Goal: Navigation & Orientation: Find specific page/section

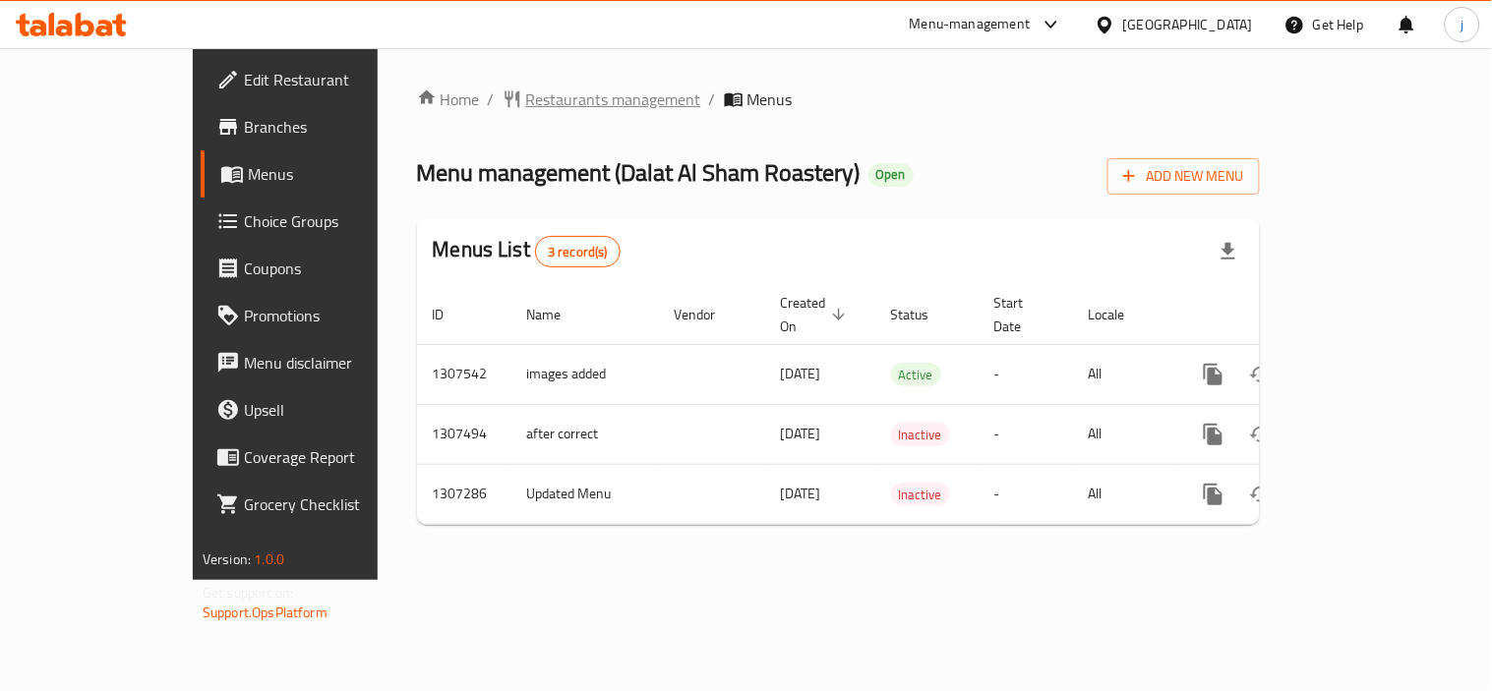
click at [526, 101] on span "Restaurants management" at bounding box center [613, 100] width 175 height 24
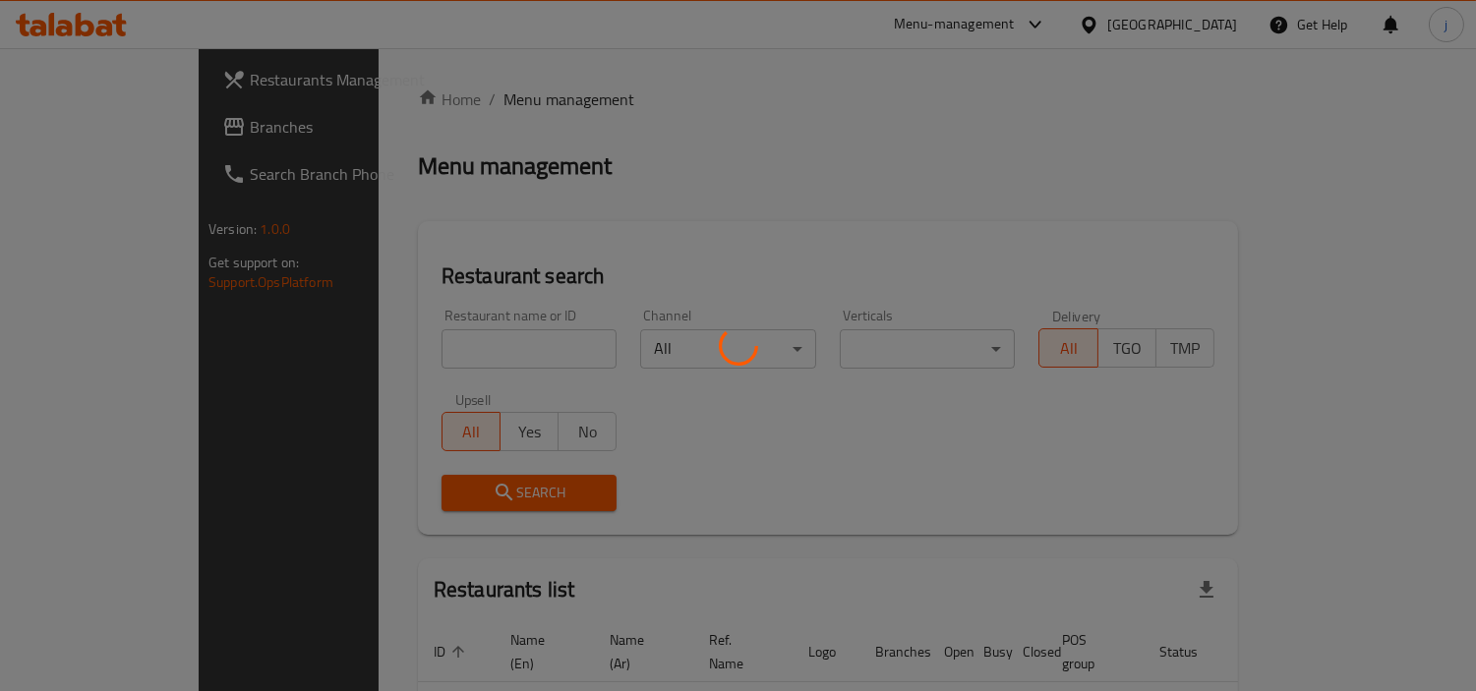
click at [112, 131] on div at bounding box center [738, 345] width 1476 height 691
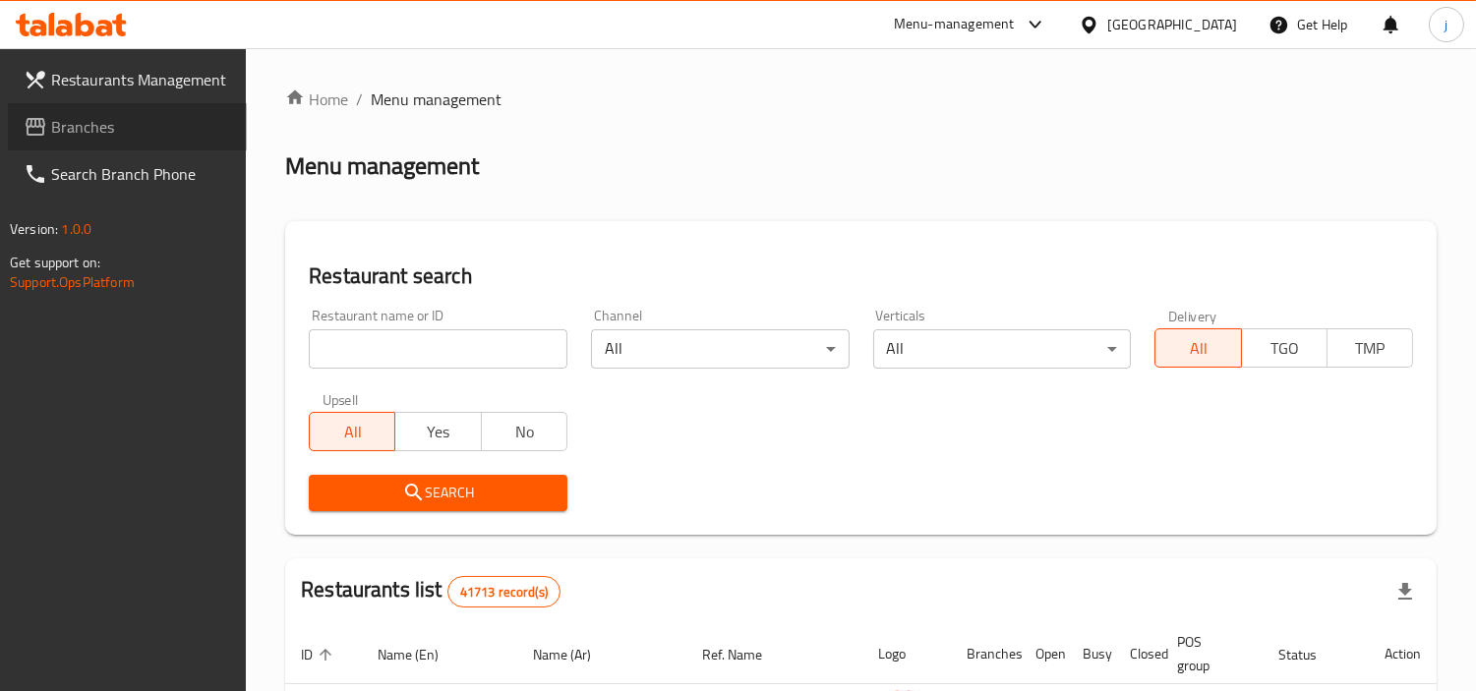
click at [112, 131] on span "Branches" at bounding box center [141, 127] width 180 height 24
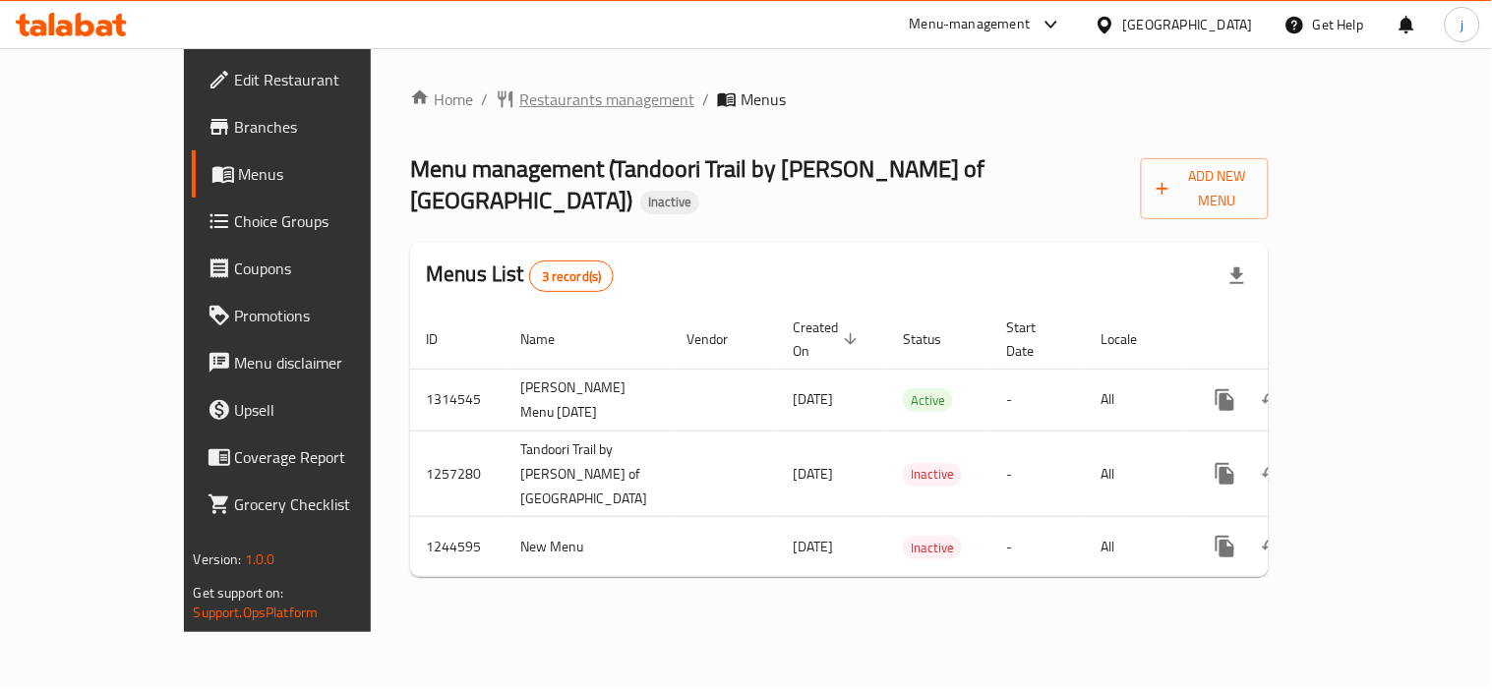
click at [519, 103] on span "Restaurants management" at bounding box center [606, 100] width 175 height 24
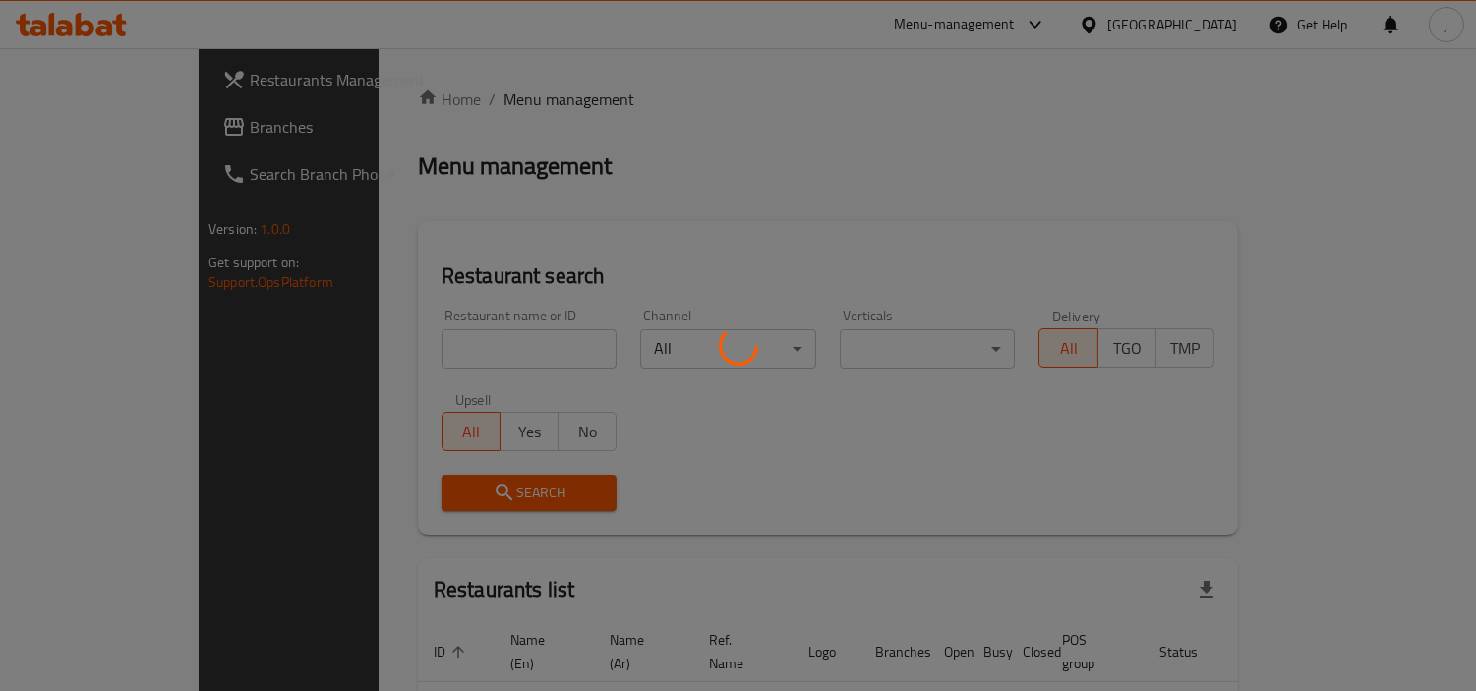
click at [72, 130] on div at bounding box center [738, 345] width 1476 height 691
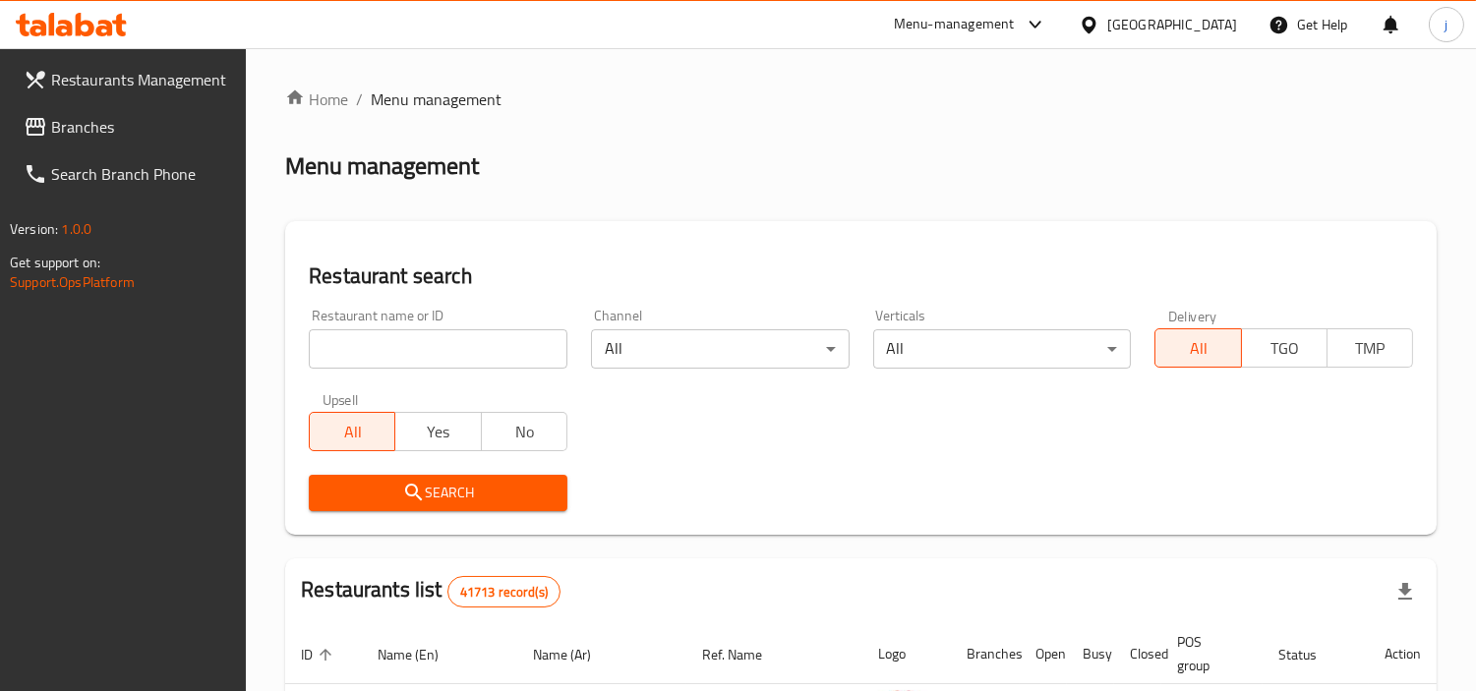
click at [98, 130] on span "Branches" at bounding box center [141, 127] width 180 height 24
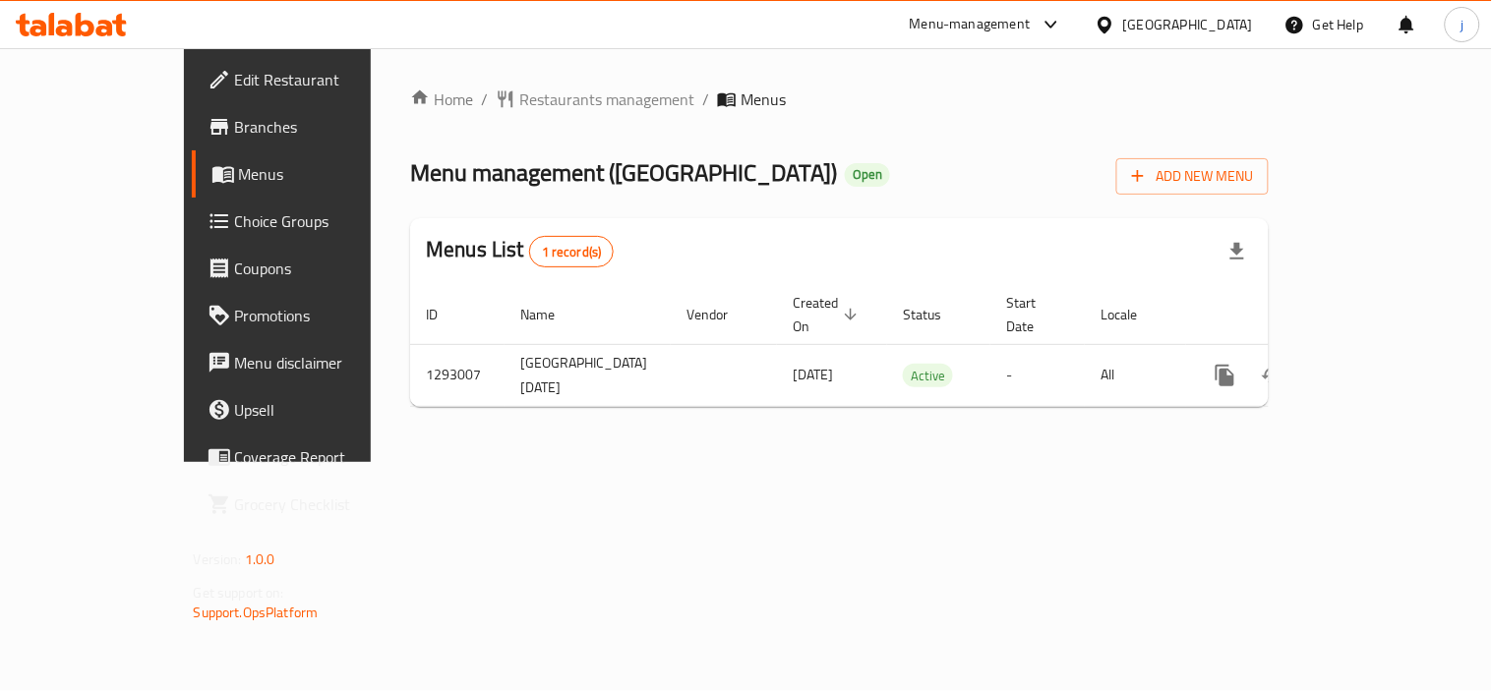
click at [1178, 27] on div "[GEOGRAPHIC_DATA]" at bounding box center [1188, 25] width 130 height 22
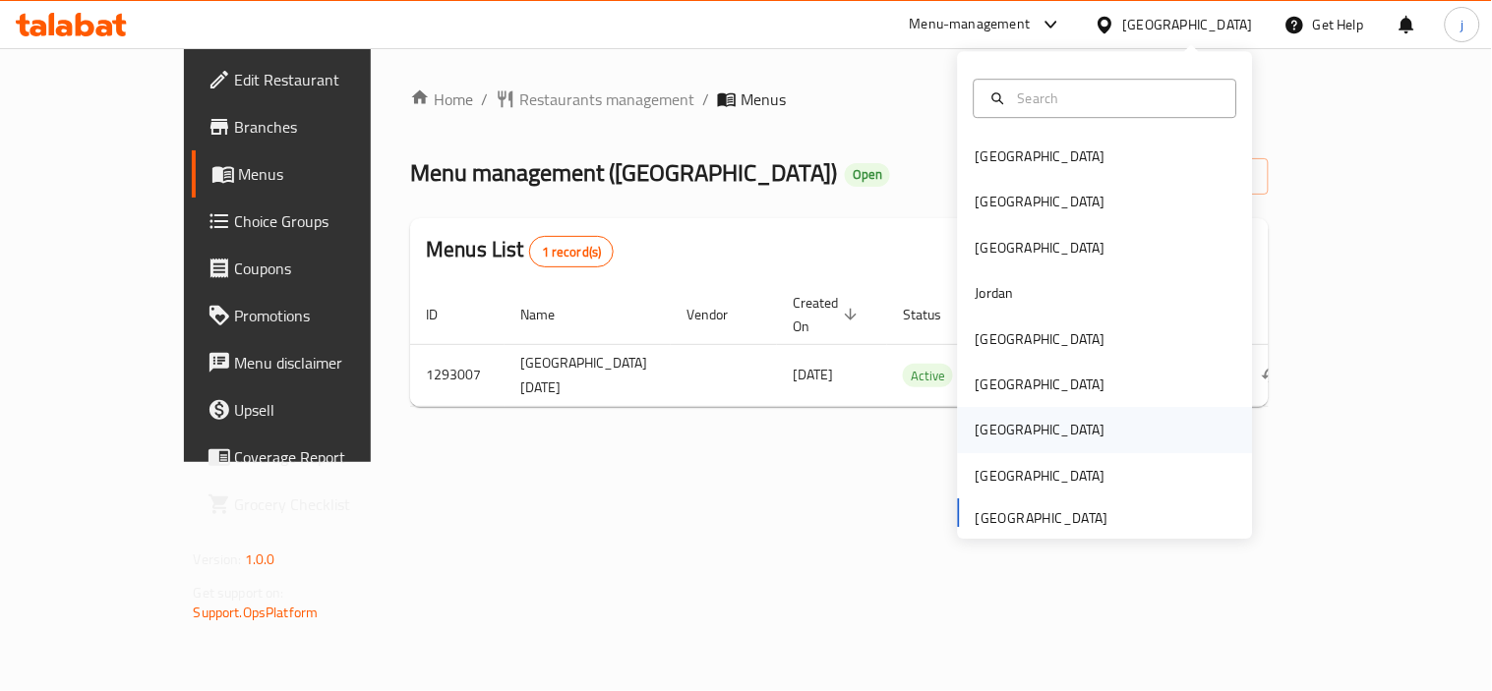
click at [989, 429] on div "[GEOGRAPHIC_DATA]" at bounding box center [1041, 431] width 130 height 22
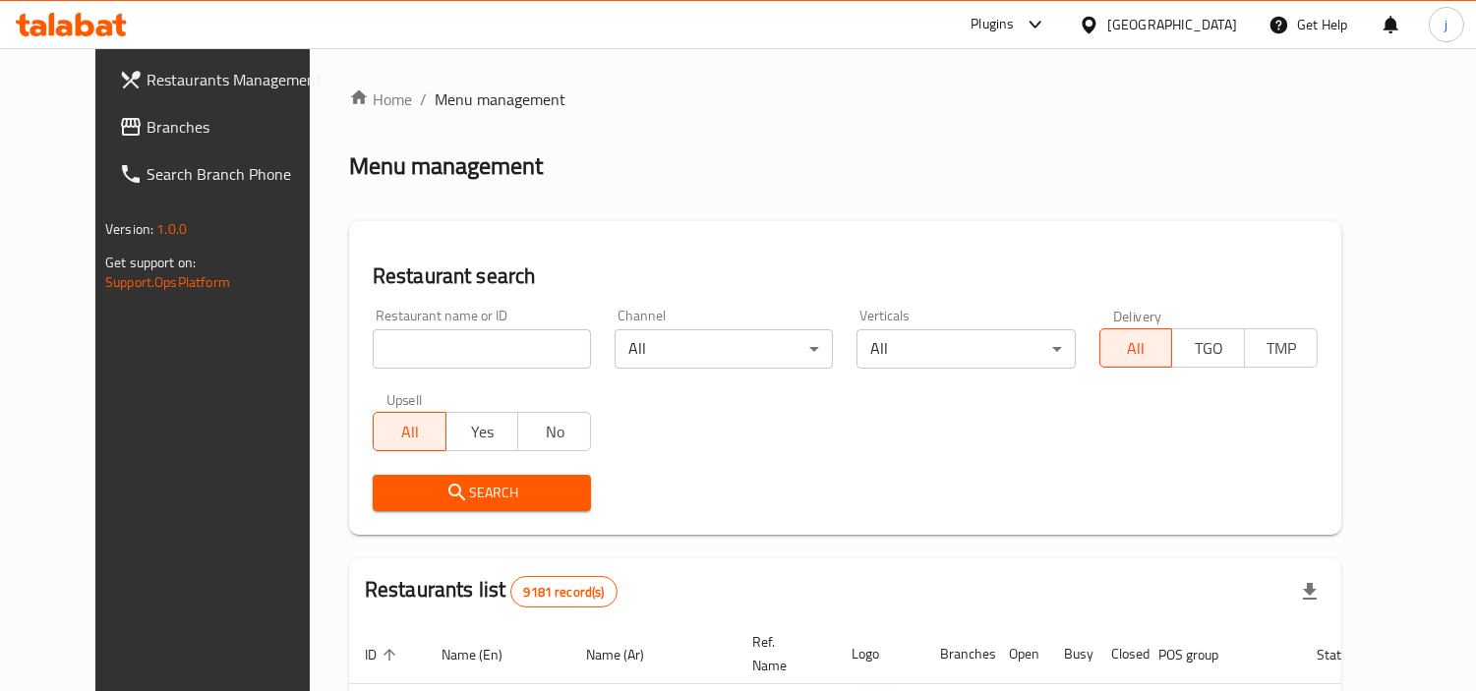
click at [147, 123] on span "Branches" at bounding box center [237, 127] width 180 height 24
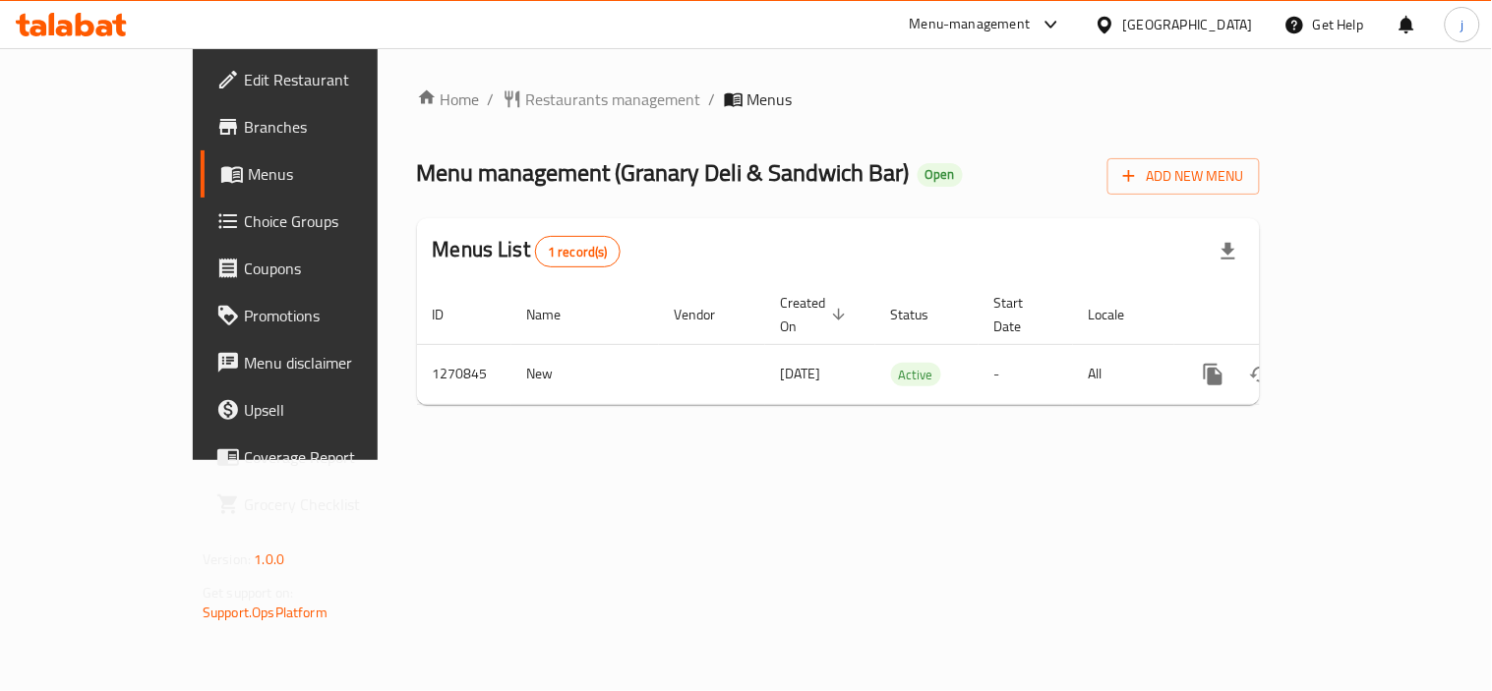
click at [1230, 21] on div "[GEOGRAPHIC_DATA]" at bounding box center [1188, 25] width 130 height 22
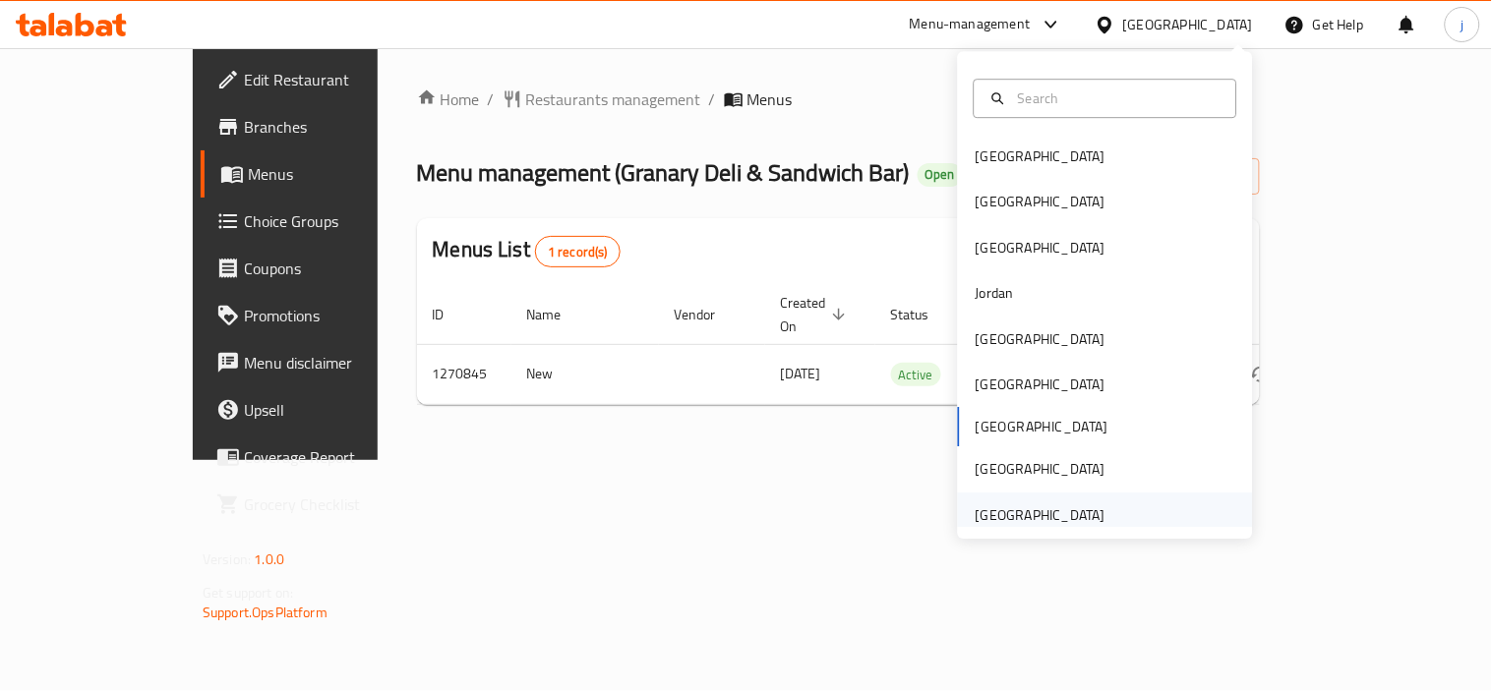
click at [1037, 526] on div "[GEOGRAPHIC_DATA]" at bounding box center [1041, 516] width 130 height 22
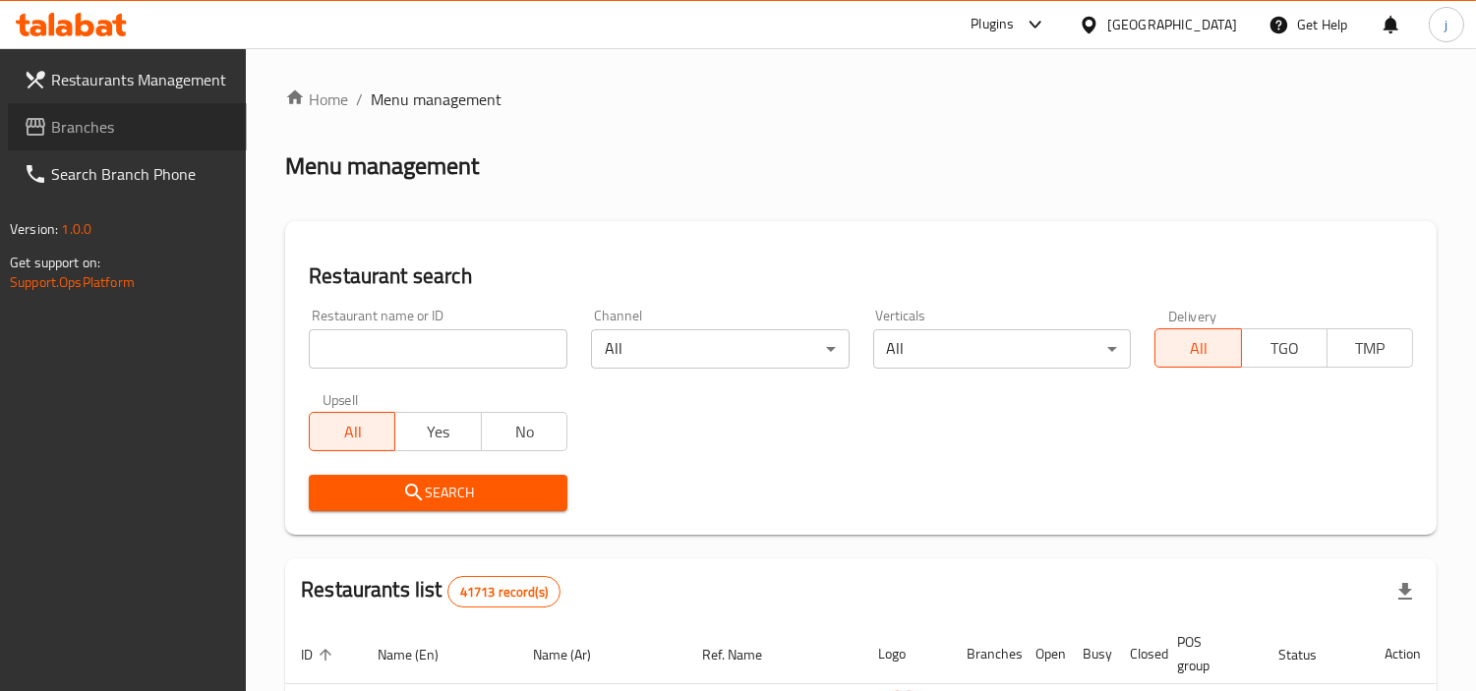
click at [160, 136] on span "Branches" at bounding box center [141, 127] width 180 height 24
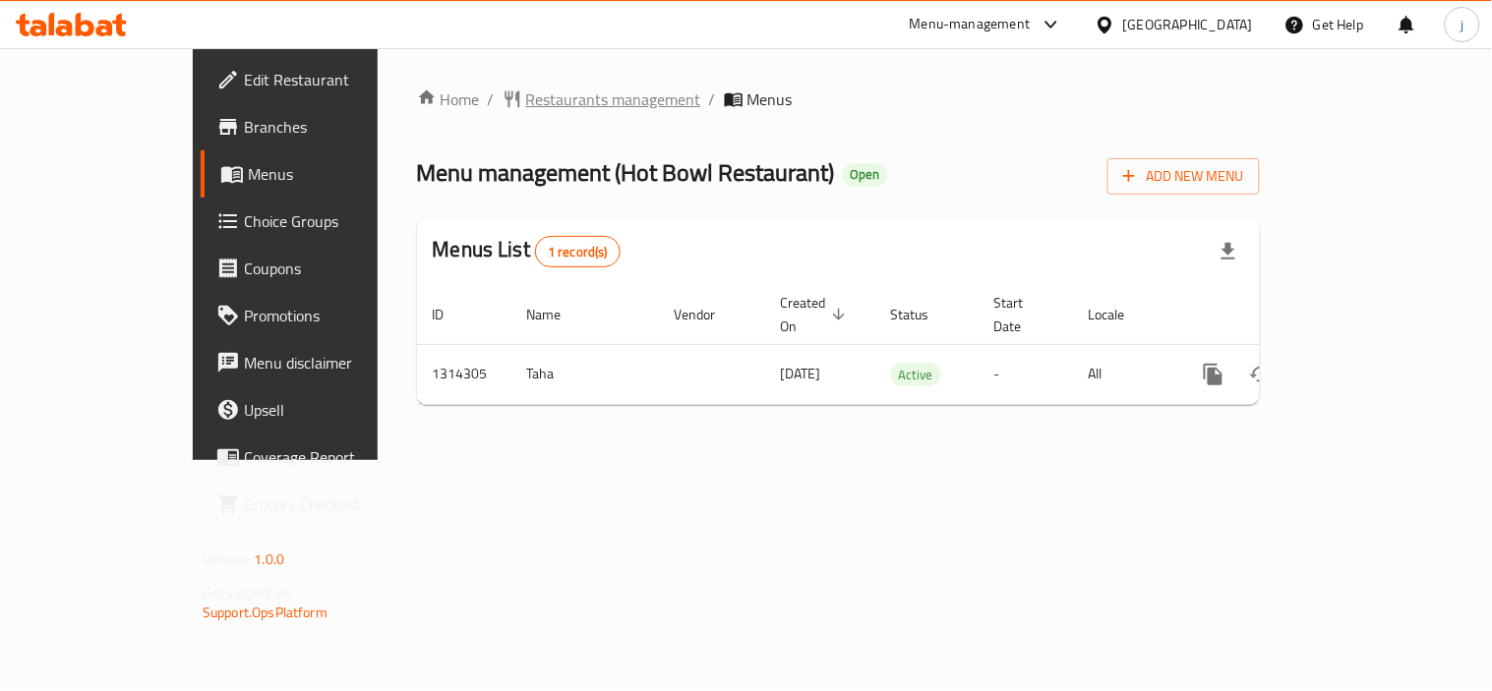
click at [526, 104] on span "Restaurants management" at bounding box center [613, 100] width 175 height 24
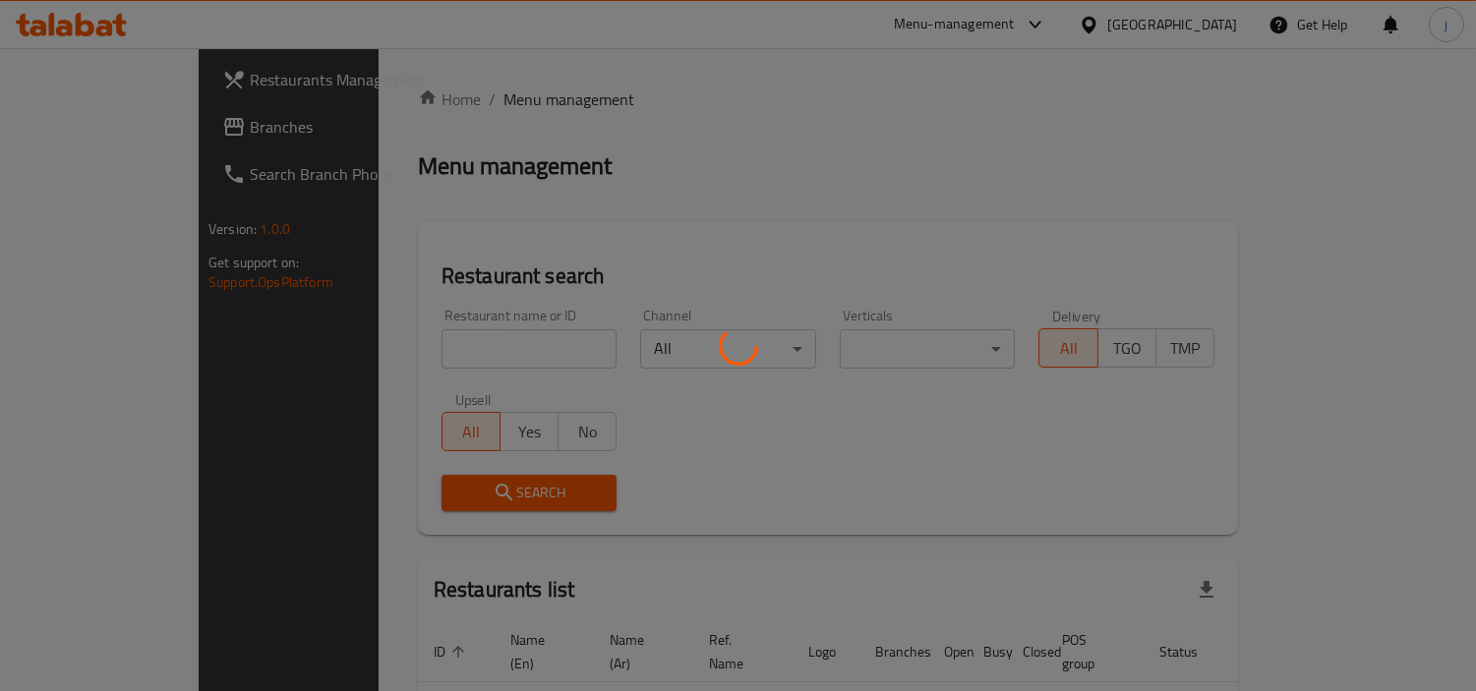
click at [60, 135] on div at bounding box center [738, 345] width 1476 height 691
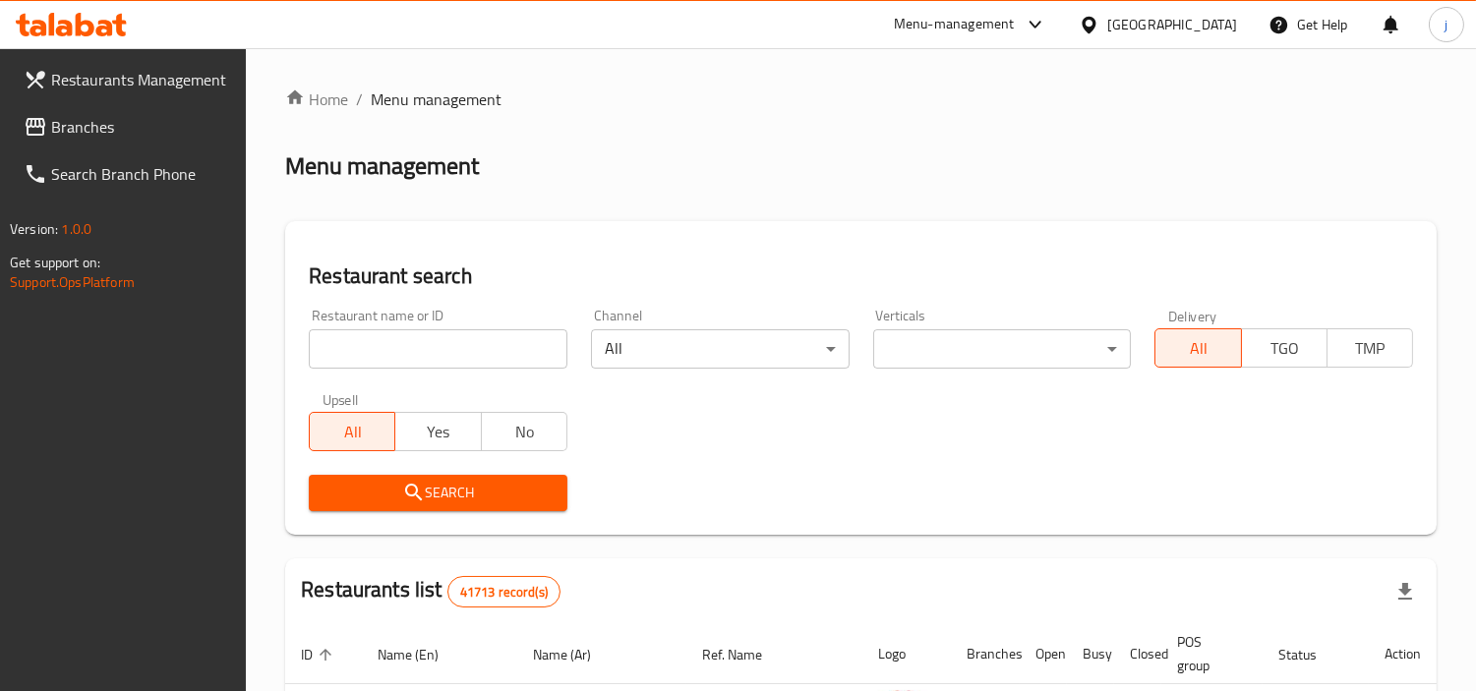
click at [69, 135] on div at bounding box center [738, 345] width 1476 height 691
click at [159, 115] on span "Branches" at bounding box center [141, 127] width 180 height 24
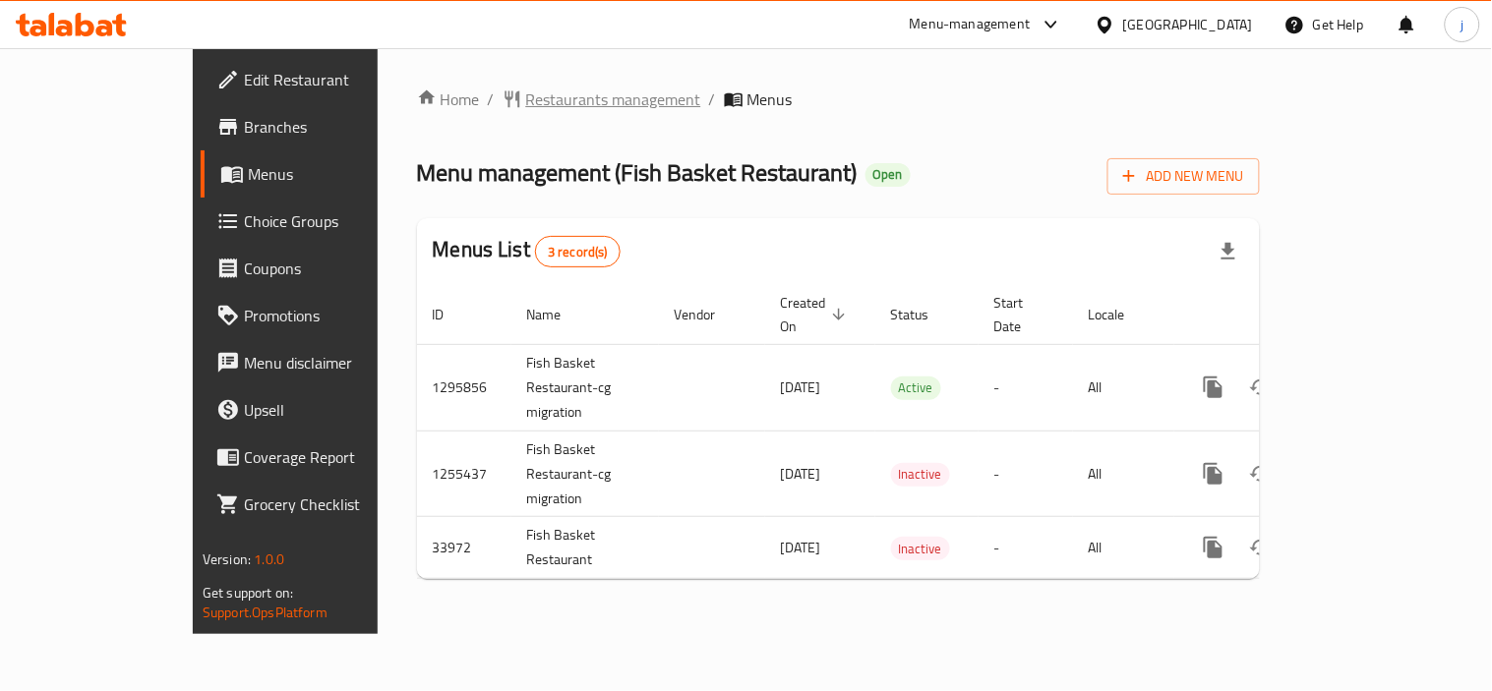
click at [485, 83] on div "Home / Restaurants management / Menus Menu management ( Fish Basket Restaurant …" at bounding box center [839, 341] width 922 height 586
click at [526, 93] on span "Restaurants management" at bounding box center [613, 100] width 175 height 24
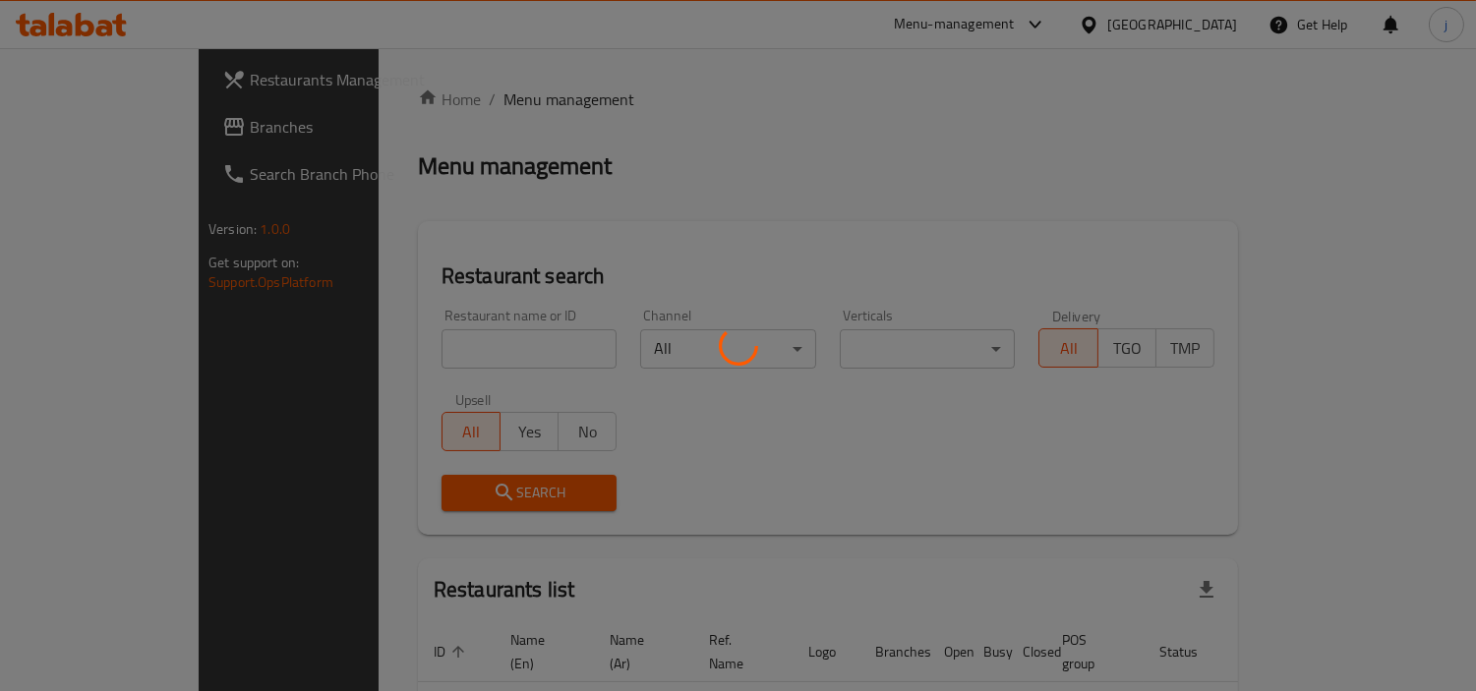
click at [80, 135] on div at bounding box center [738, 345] width 1476 height 691
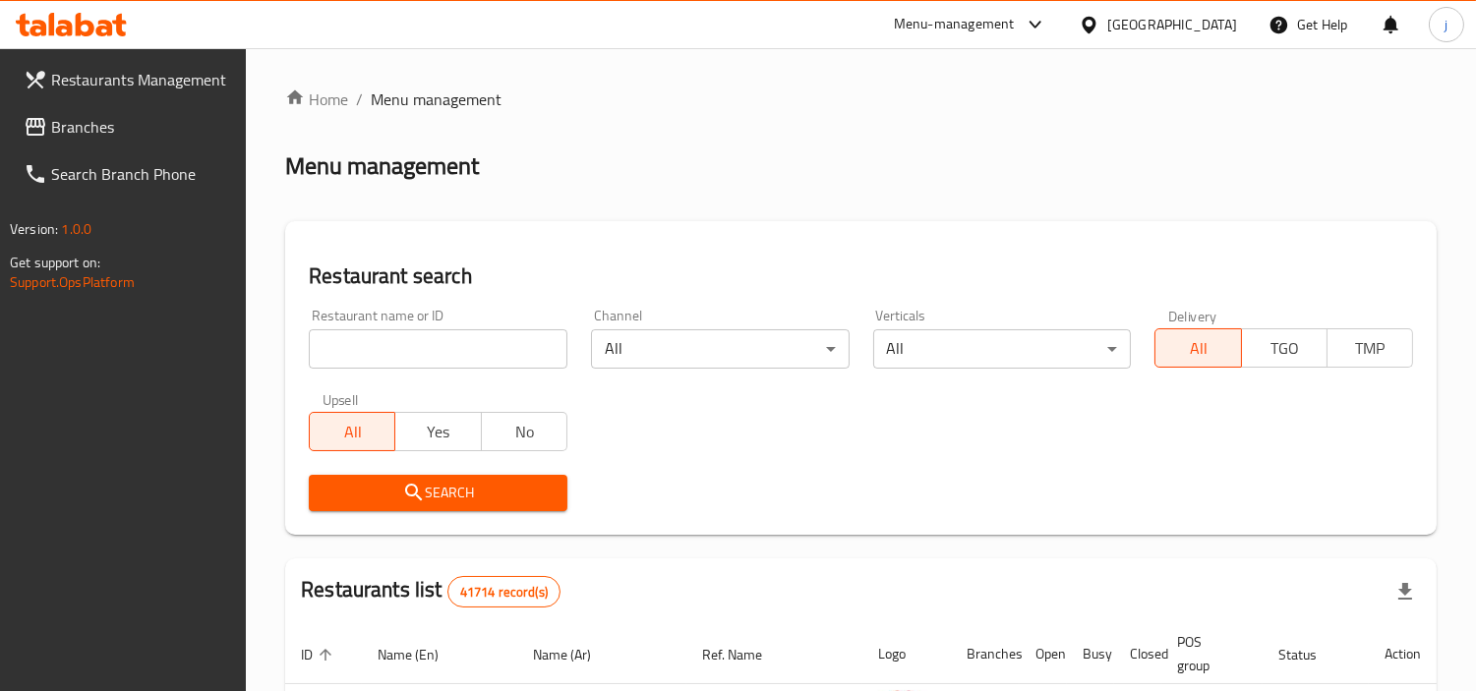
click at [108, 122] on span "Branches" at bounding box center [141, 127] width 180 height 24
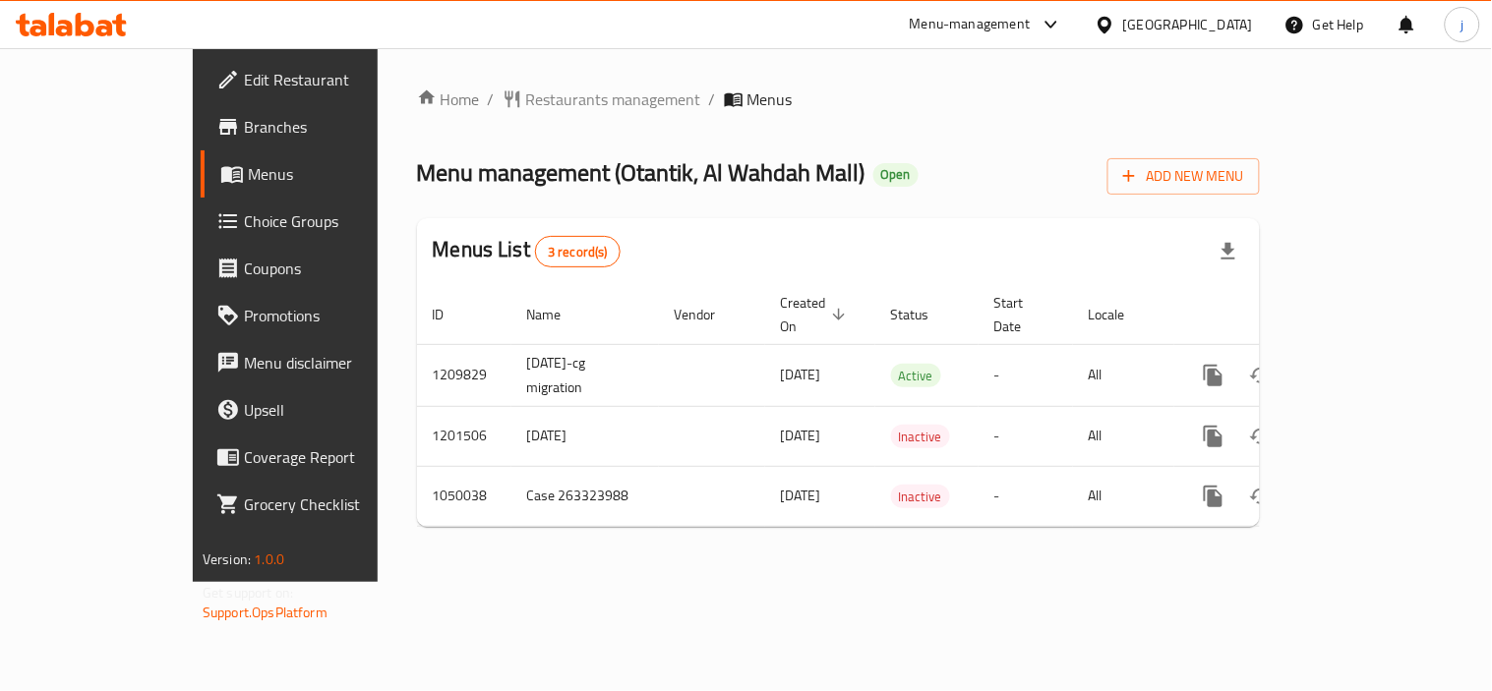
click at [1196, 35] on div "[GEOGRAPHIC_DATA]" at bounding box center [1174, 24] width 190 height 47
click at [1190, 31] on div "[GEOGRAPHIC_DATA]" at bounding box center [1188, 25] width 130 height 22
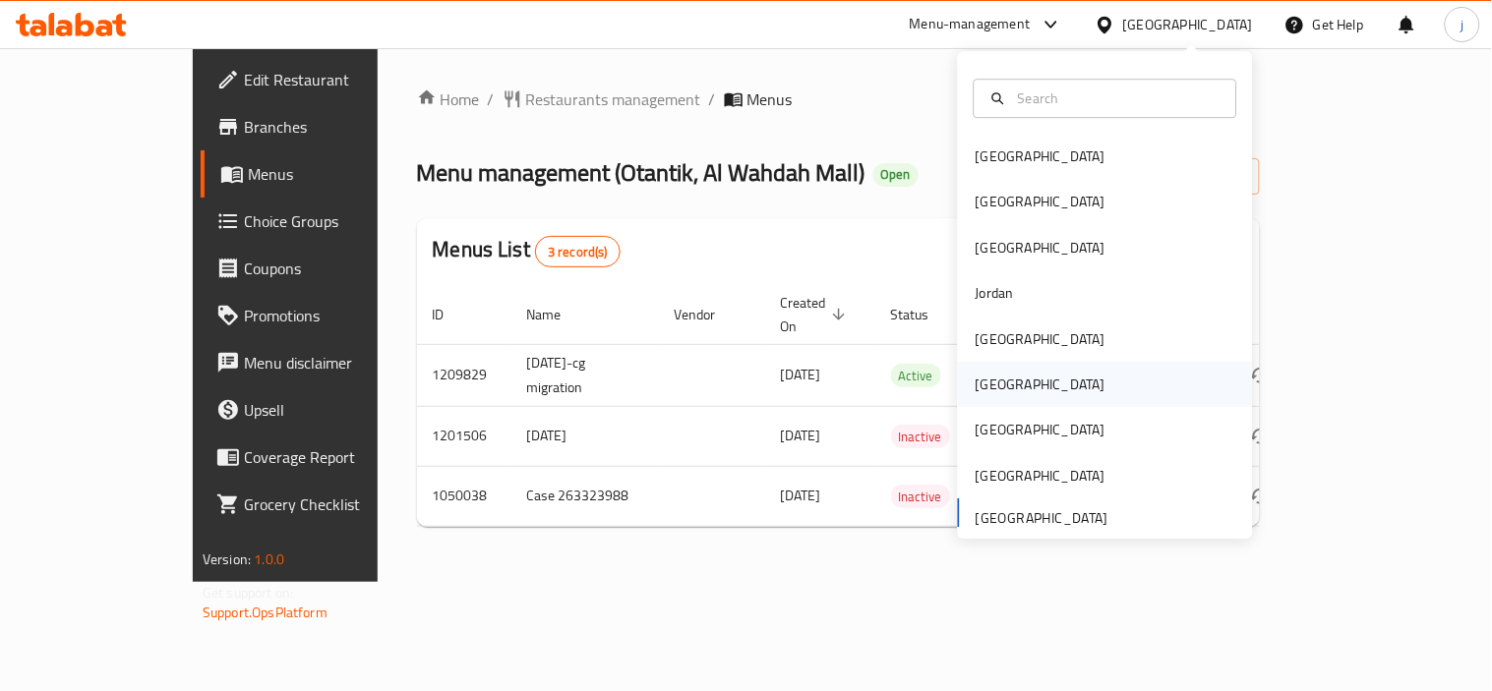
click at [999, 404] on div "[GEOGRAPHIC_DATA]" at bounding box center [1040, 384] width 161 height 45
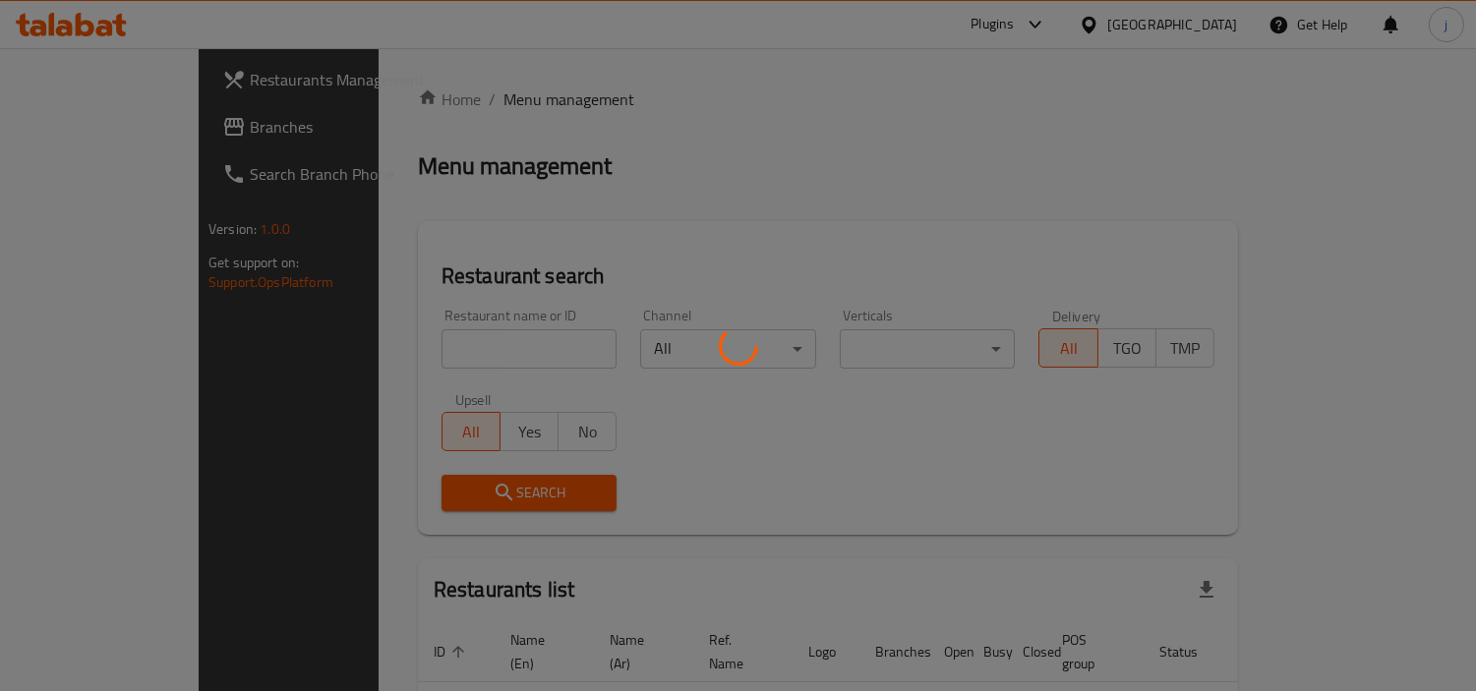
click at [1204, 27] on div at bounding box center [738, 345] width 1476 height 691
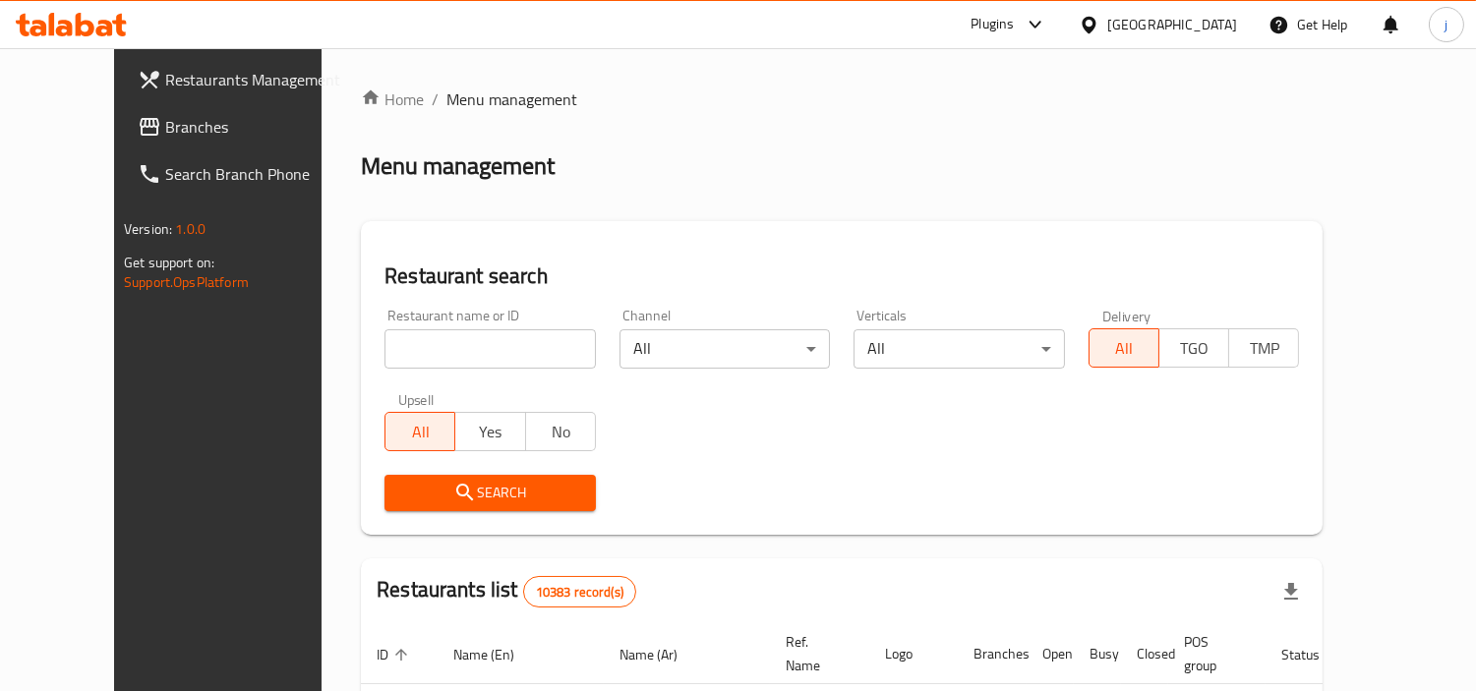
click at [1204, 27] on div "[GEOGRAPHIC_DATA]" at bounding box center [1172, 25] width 130 height 22
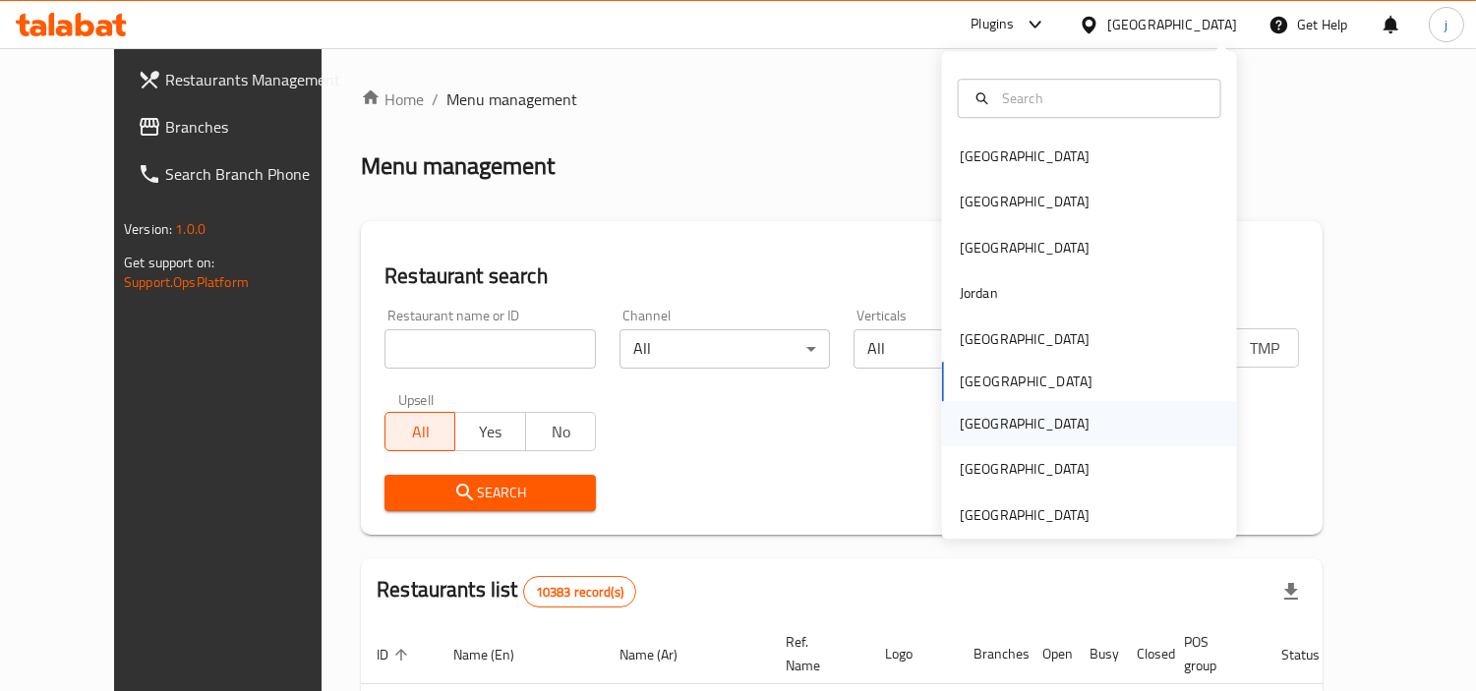
click at [1005, 439] on div "[GEOGRAPHIC_DATA]" at bounding box center [1089, 423] width 295 height 45
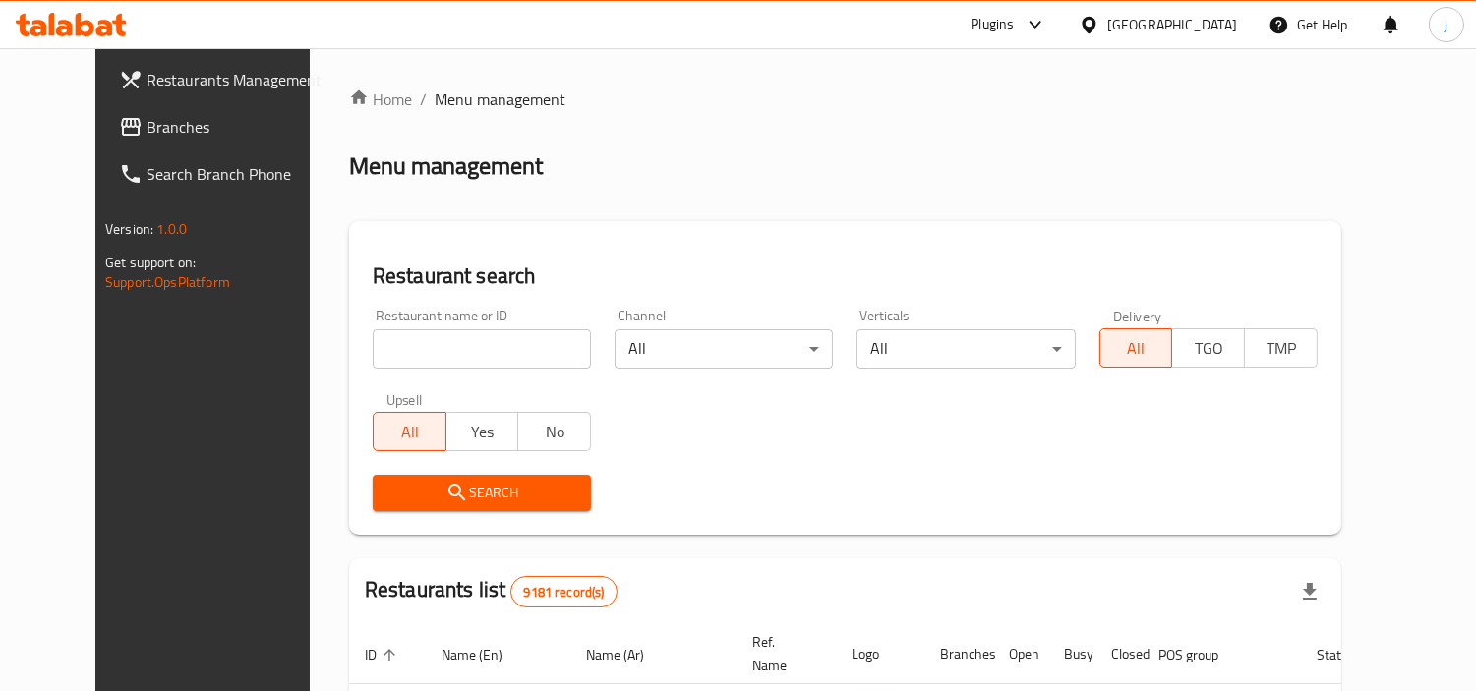
click at [147, 133] on span "Branches" at bounding box center [237, 127] width 180 height 24
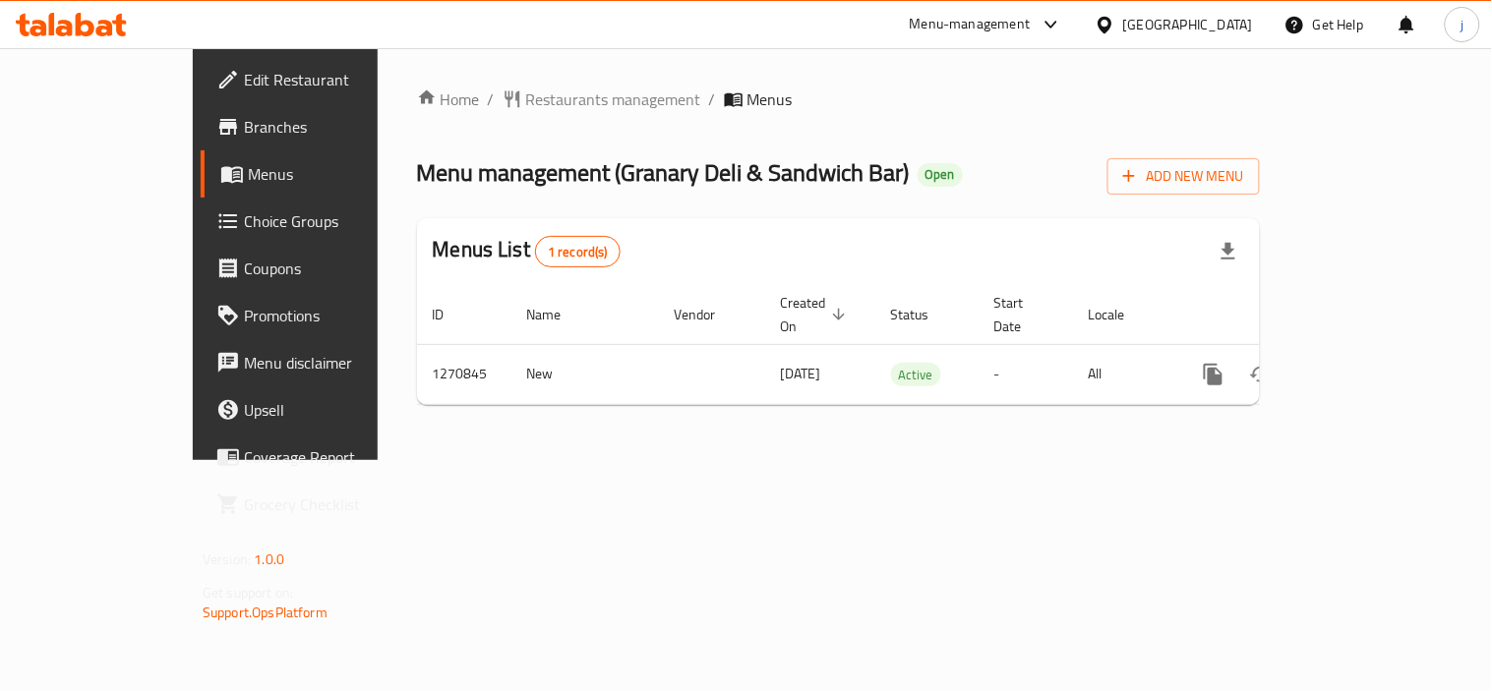
click at [853, 460] on div "Home / Restaurants management / Menus Menu management ( ⁠Granary Deli & Sandwic…" at bounding box center [839, 254] width 922 height 412
click at [551, 459] on div "Home / Restaurants management / Menus Menu management ( ⁠Granary Deli & Sandwic…" at bounding box center [839, 254] width 922 height 412
click at [1123, 14] on div at bounding box center [1109, 25] width 29 height 22
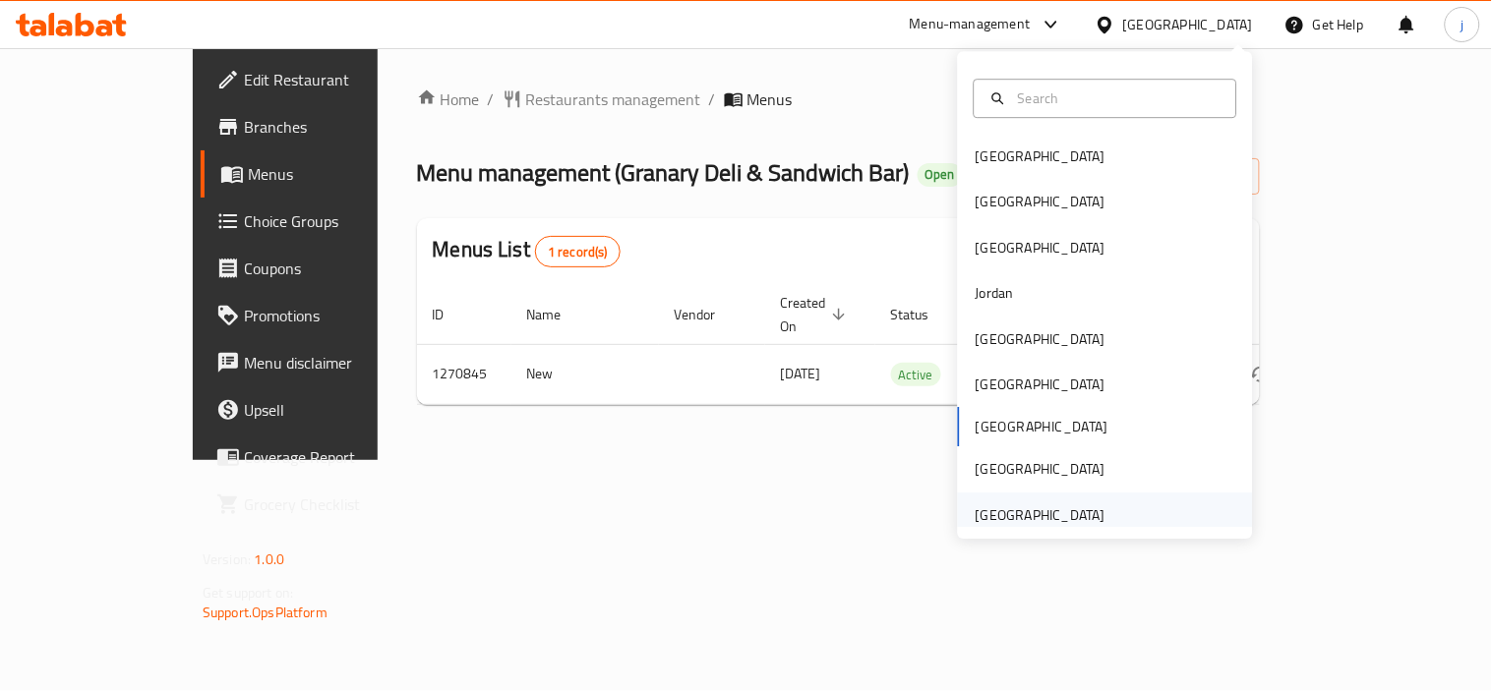
click at [1046, 507] on div "[GEOGRAPHIC_DATA]" at bounding box center [1041, 516] width 130 height 22
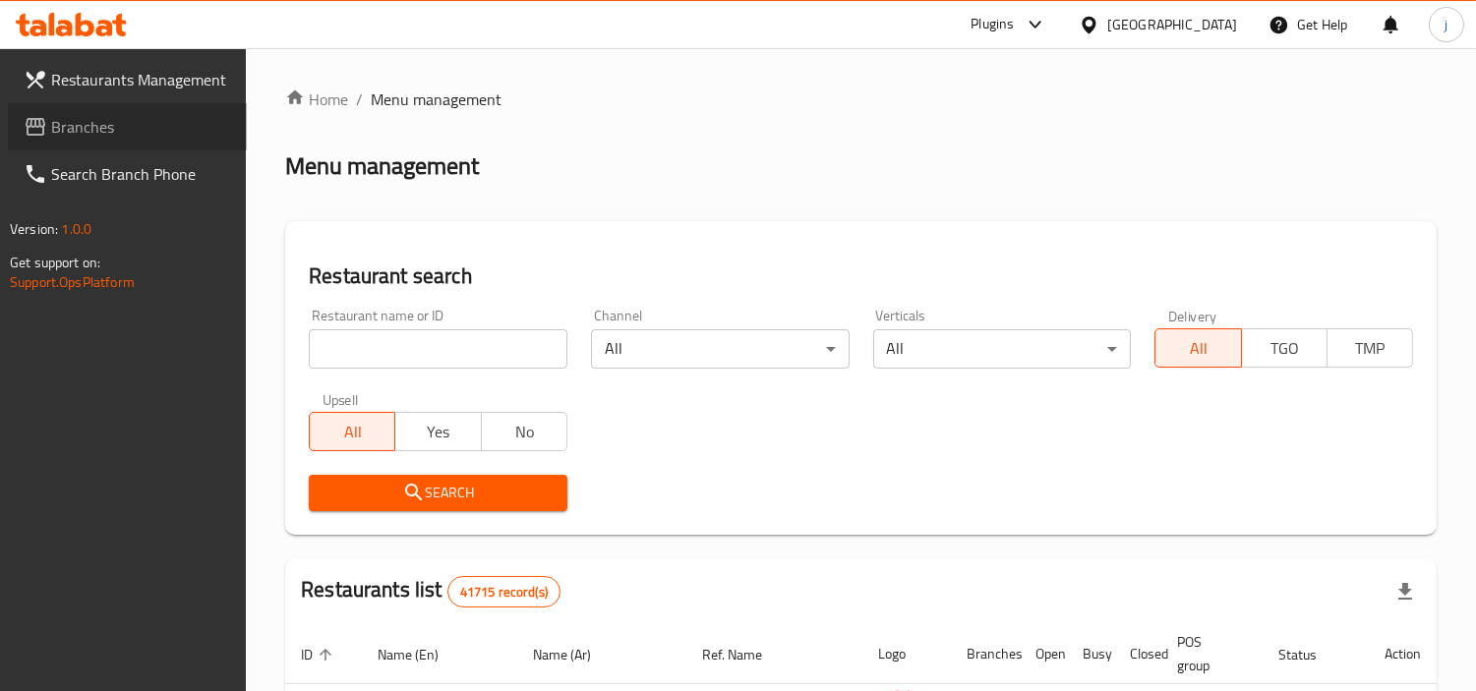
click at [106, 108] on link "Branches" at bounding box center [127, 126] width 239 height 47
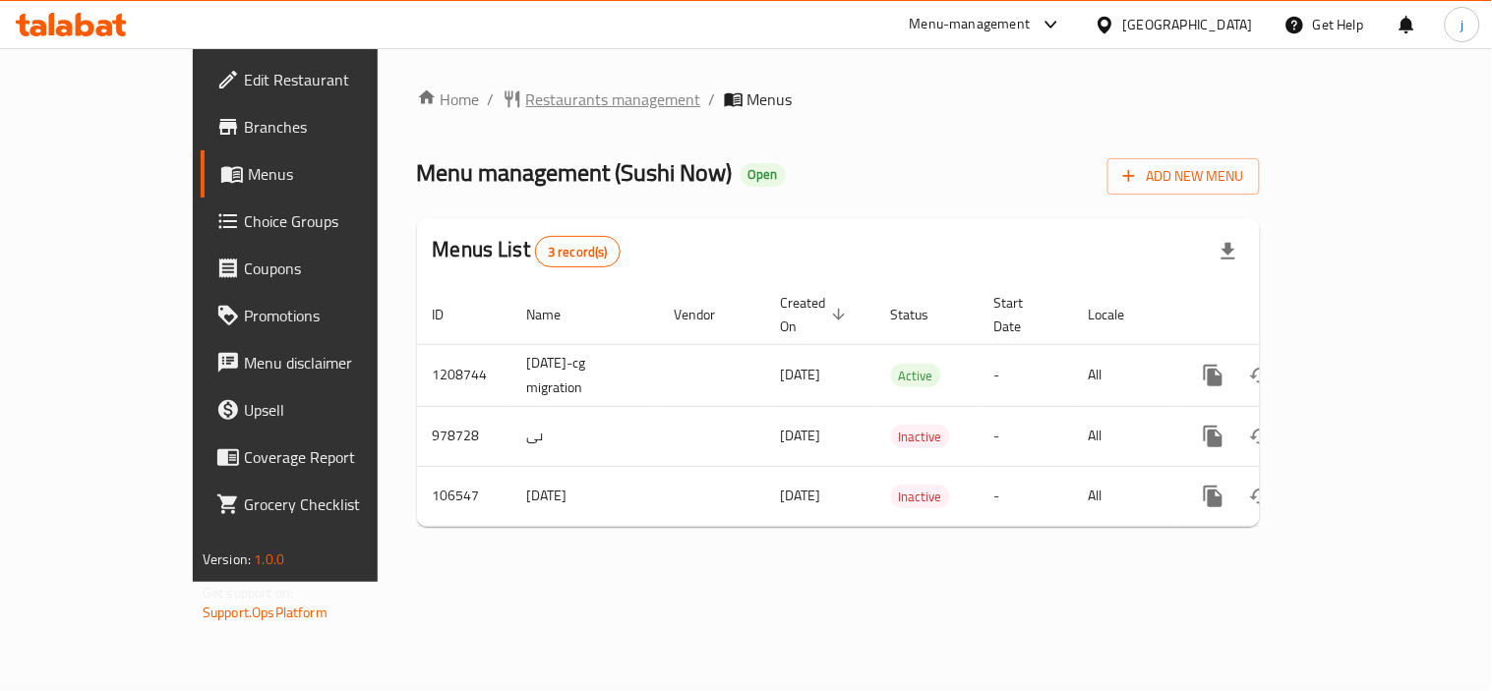
click at [526, 98] on span "Restaurants management" at bounding box center [613, 100] width 175 height 24
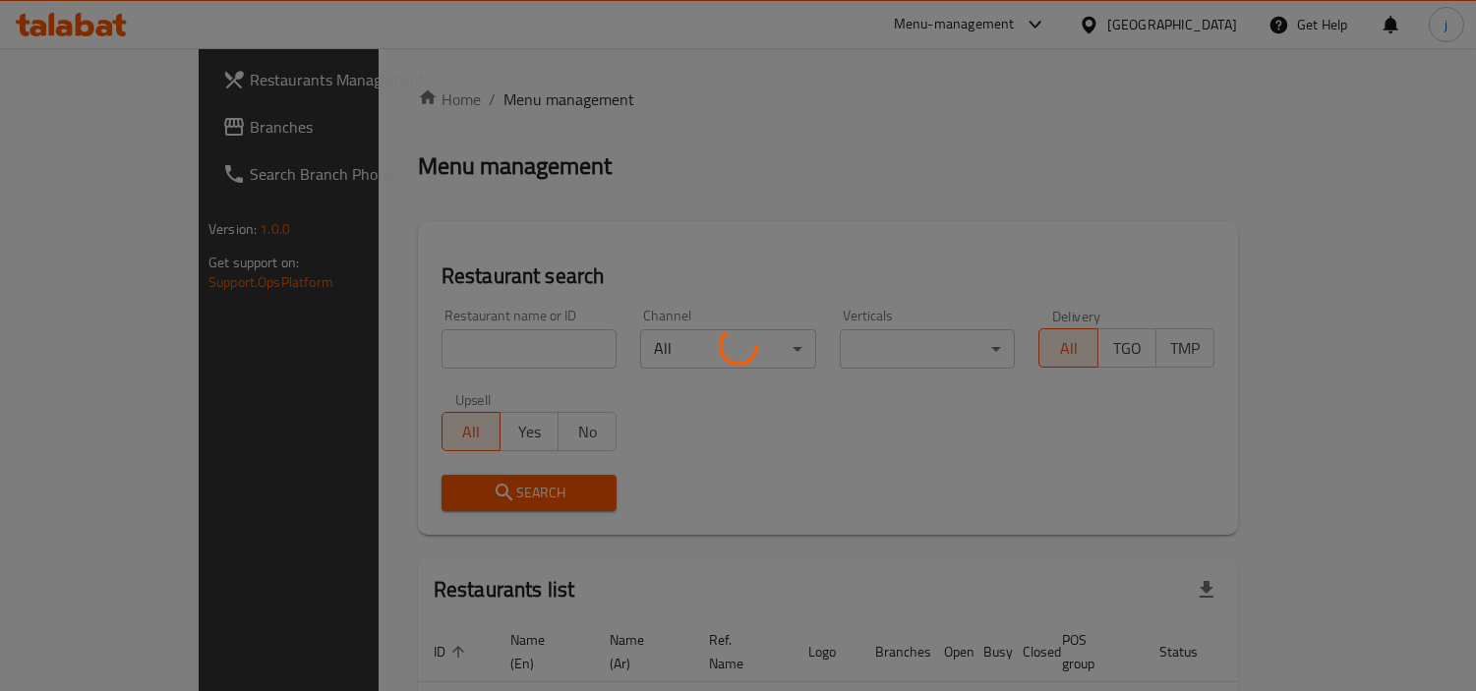
click at [126, 131] on div at bounding box center [738, 345] width 1476 height 691
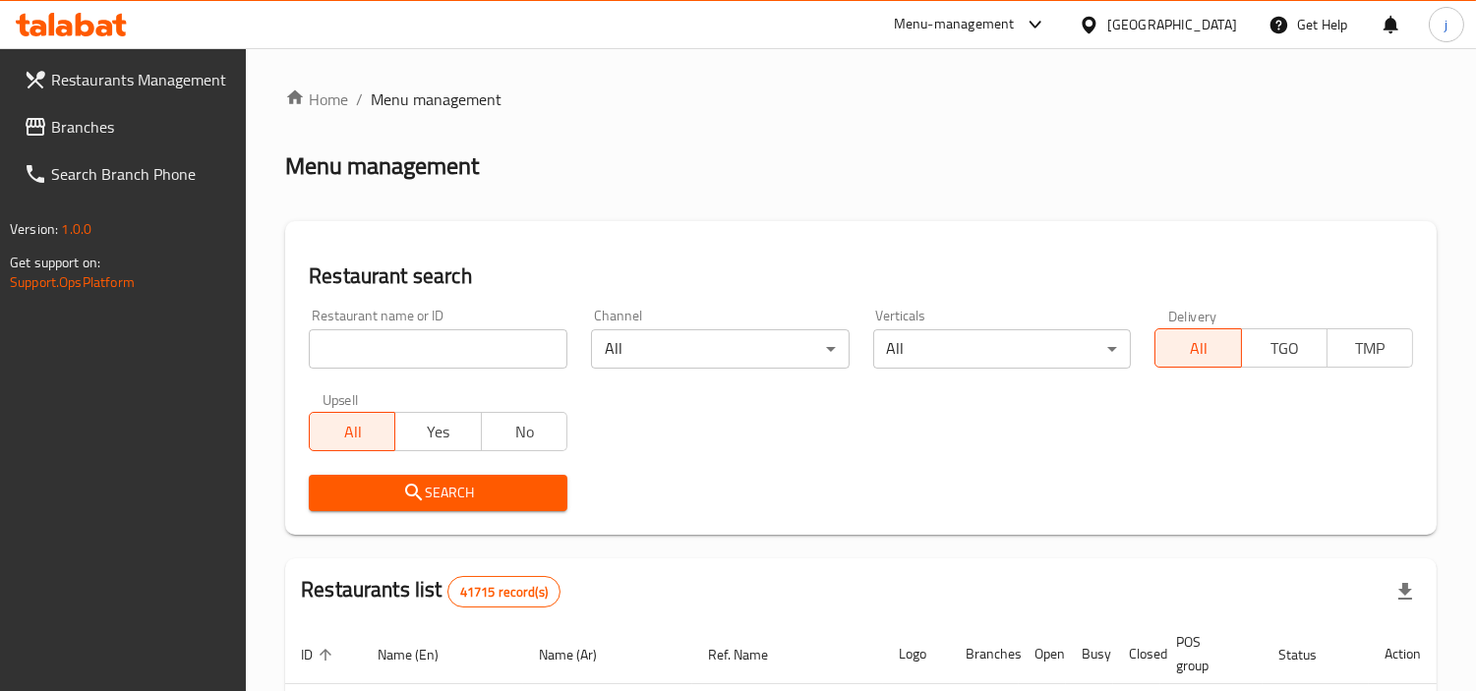
click at [126, 131] on div at bounding box center [738, 345] width 1476 height 691
click at [126, 131] on span "Branches" at bounding box center [141, 127] width 180 height 24
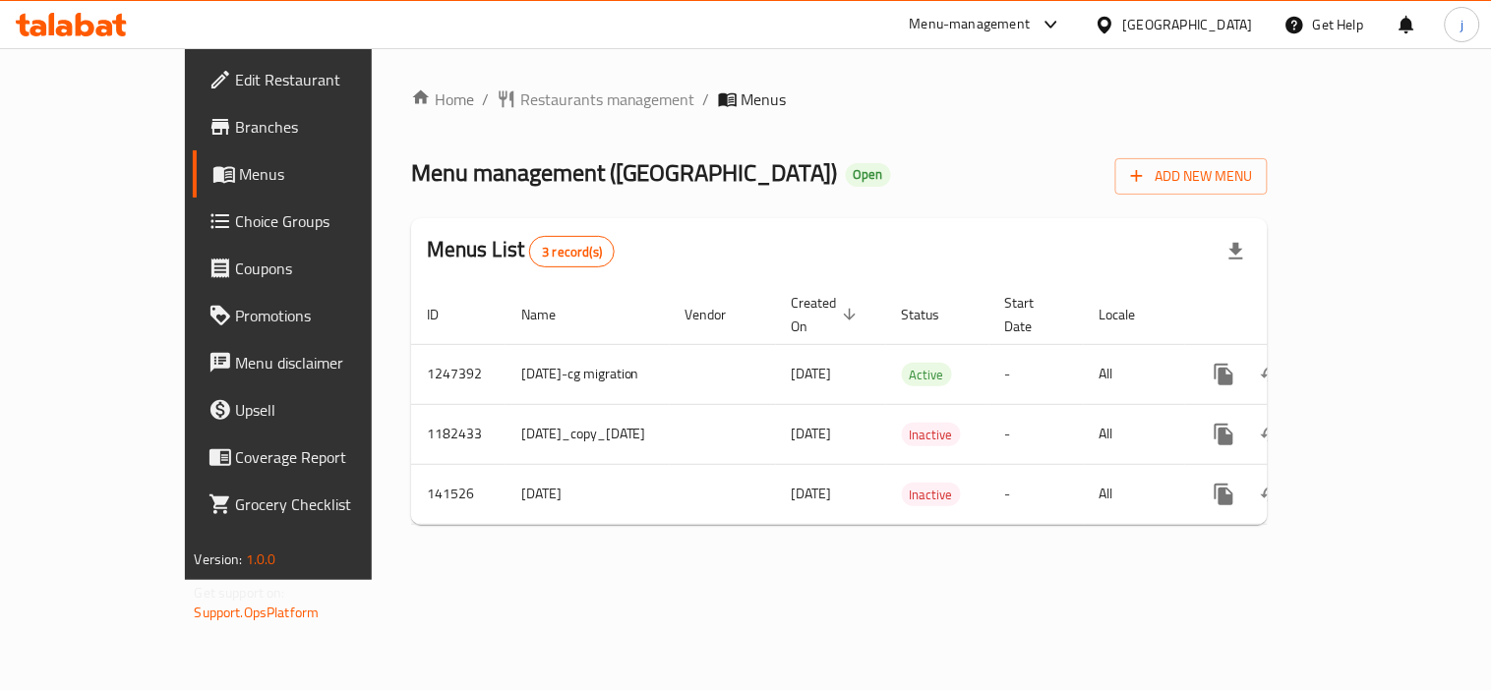
click at [486, 76] on div "Home / Restaurants management / Menus Menu management ( Al Sheraa Fisheries Cen…" at bounding box center [840, 314] width 936 height 532
click at [520, 95] on span "Restaurants management" at bounding box center [607, 100] width 175 height 24
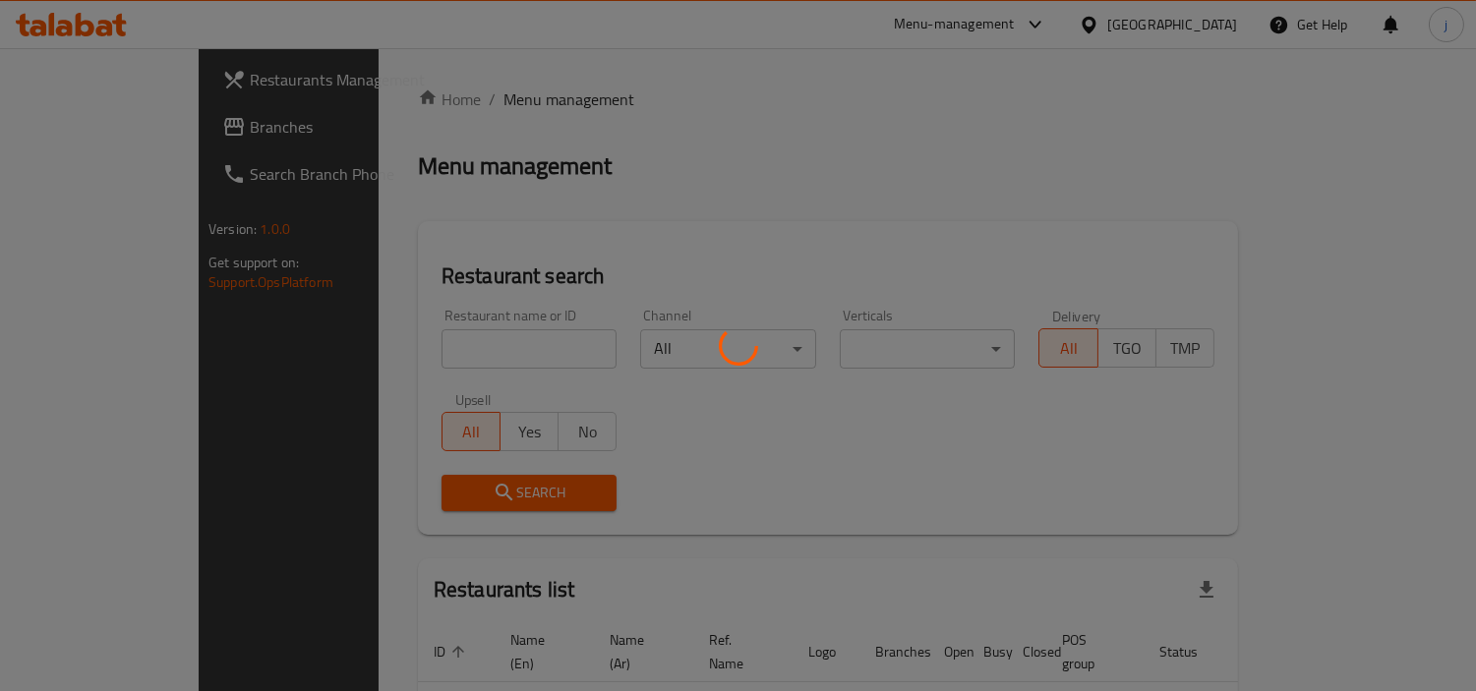
click at [90, 126] on div at bounding box center [738, 345] width 1476 height 691
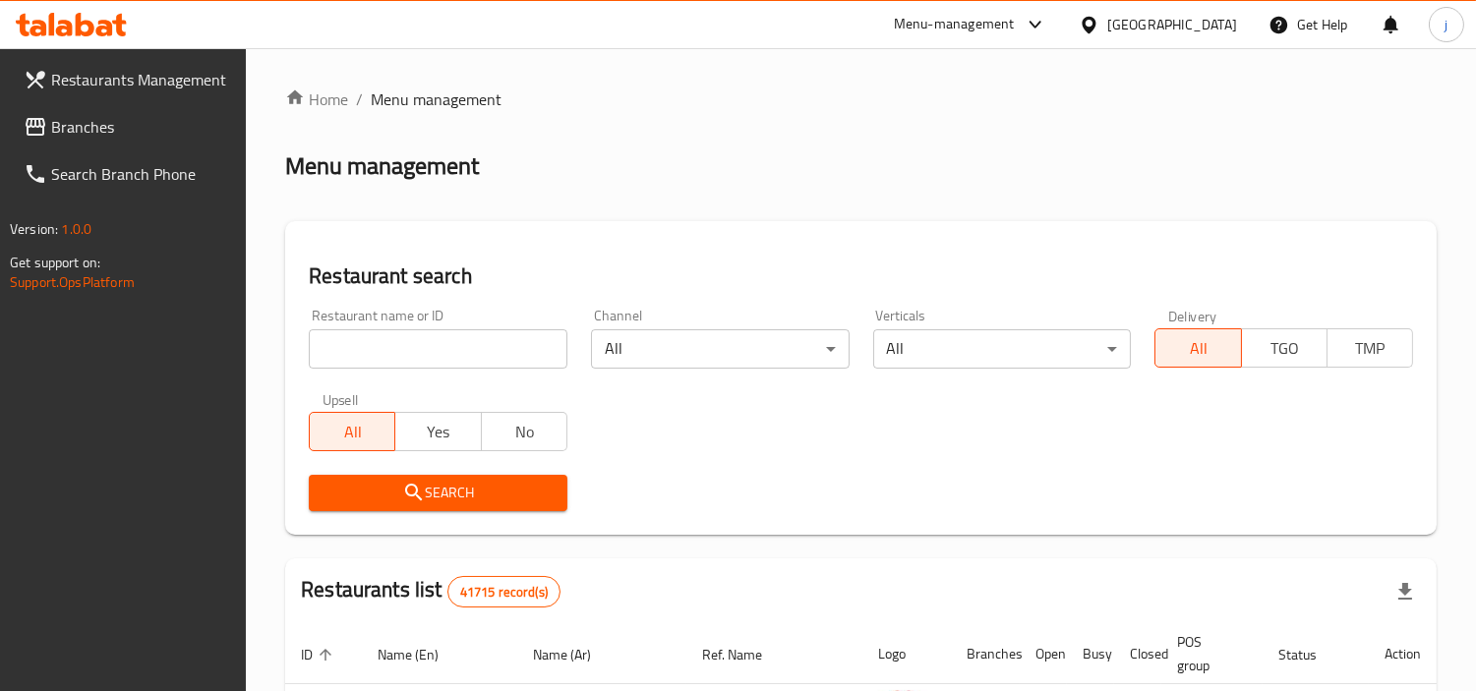
click at [90, 126] on span "Branches" at bounding box center [141, 127] width 180 height 24
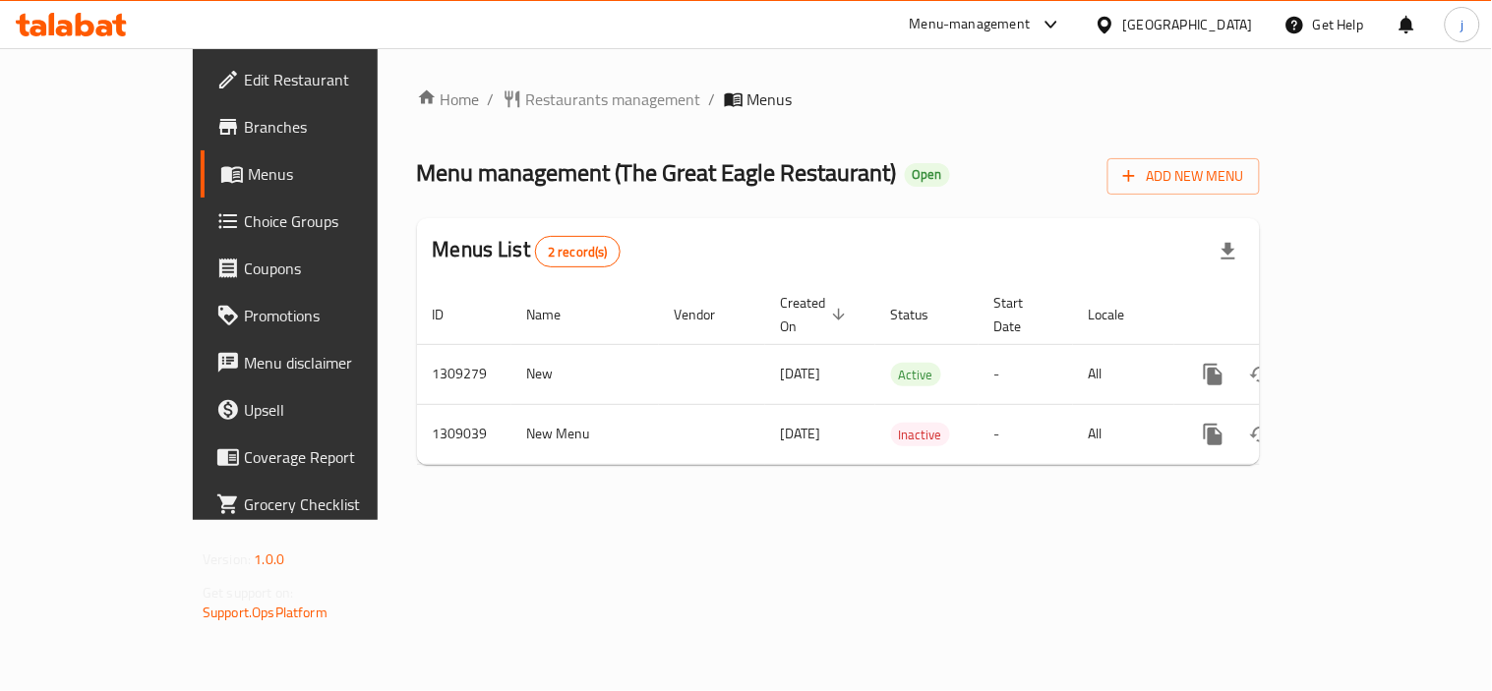
click at [1123, 14] on div at bounding box center [1109, 25] width 29 height 22
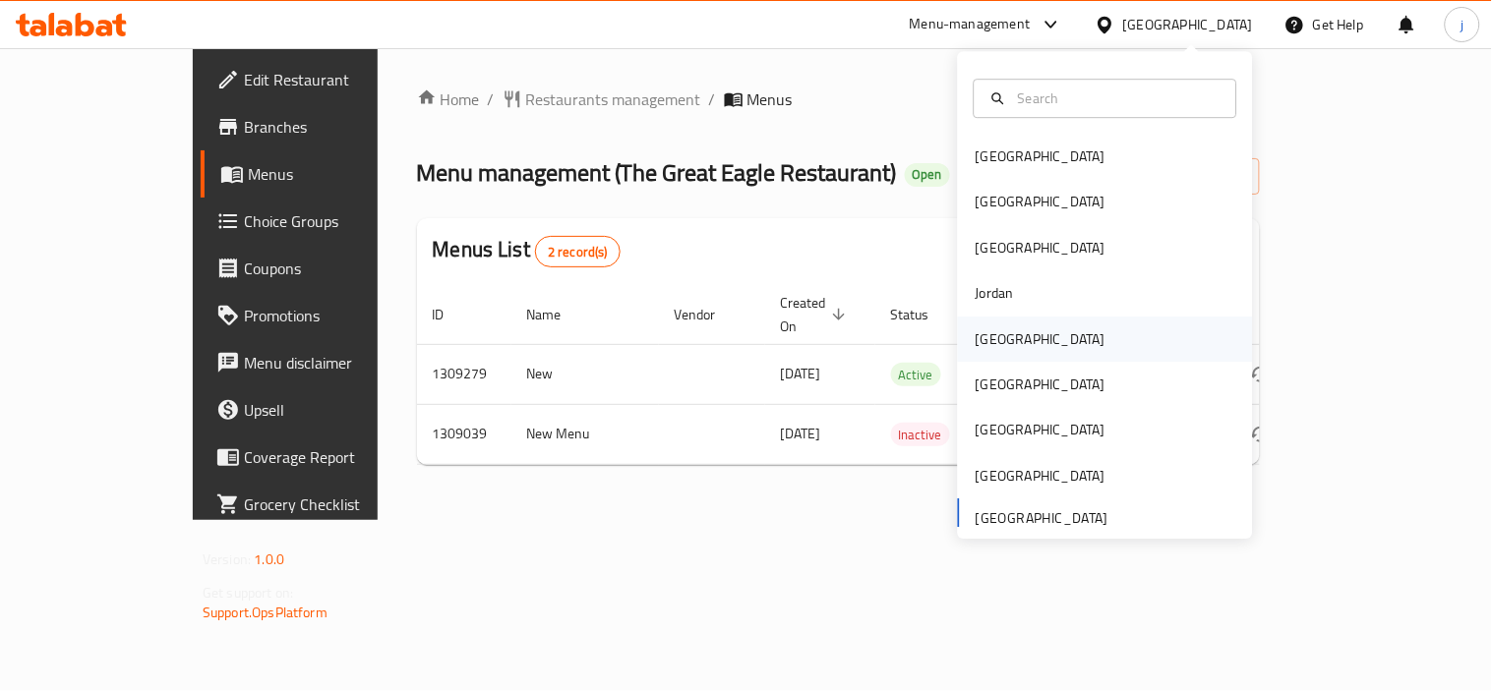
click at [976, 340] on div "[GEOGRAPHIC_DATA]" at bounding box center [1041, 339] width 130 height 22
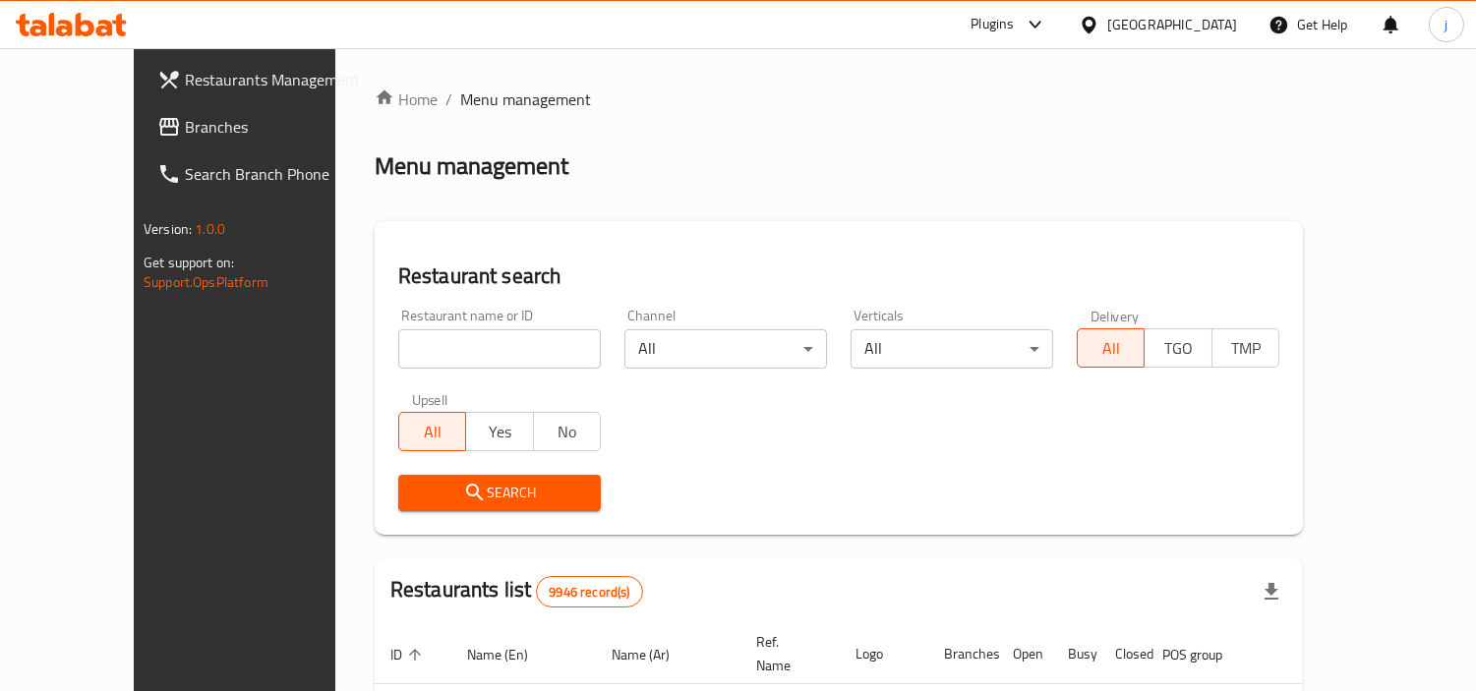
click at [185, 128] on span "Branches" at bounding box center [275, 127] width 180 height 24
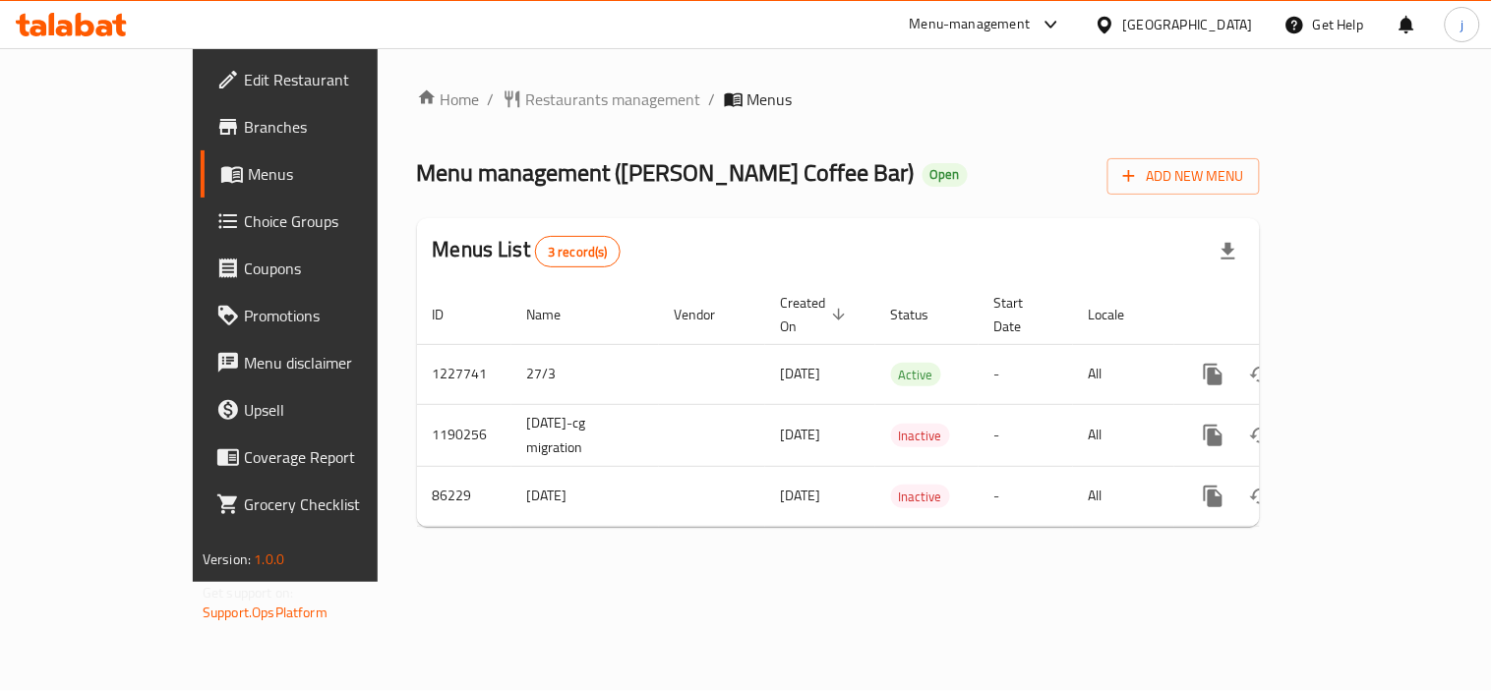
click at [1242, 18] on div "[GEOGRAPHIC_DATA]" at bounding box center [1188, 25] width 130 height 22
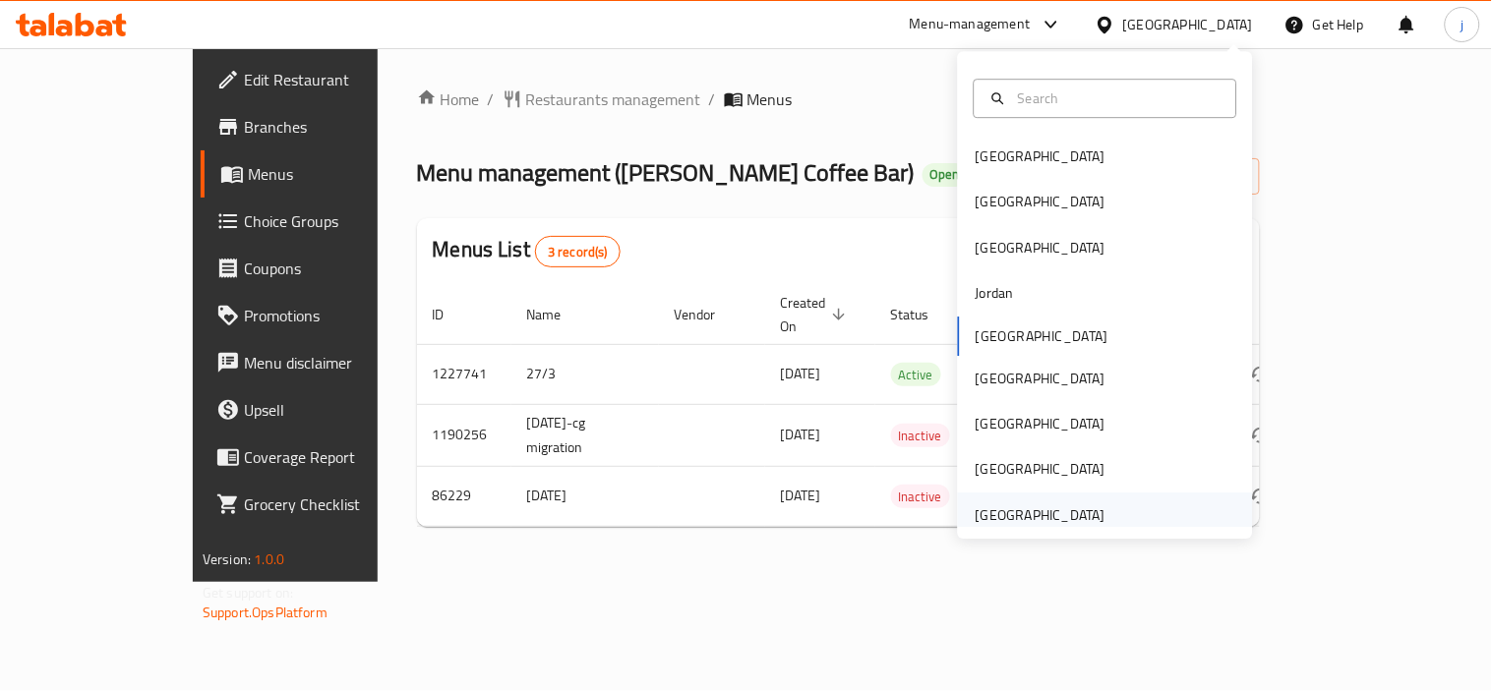
click at [1031, 519] on div "[GEOGRAPHIC_DATA]" at bounding box center [1041, 516] width 130 height 22
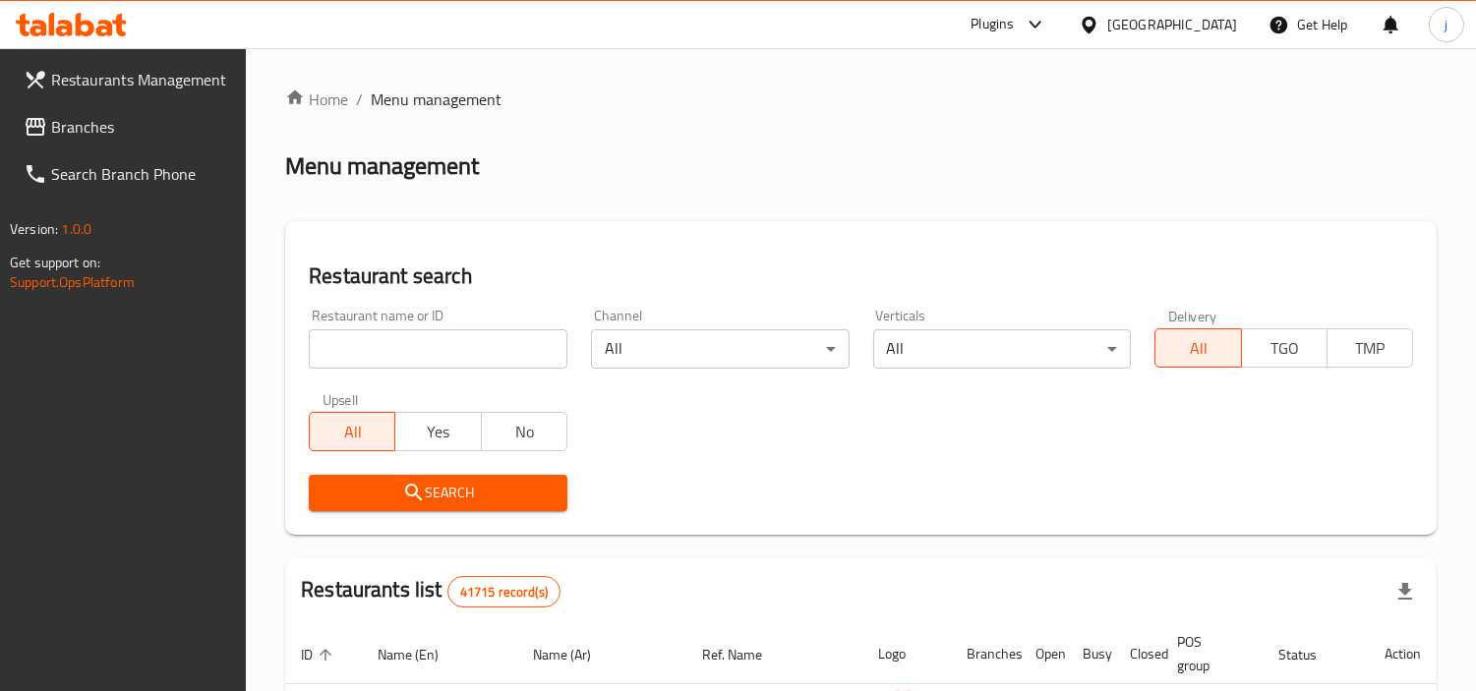
drag, startPoint x: 63, startPoint y: 116, endPoint x: 15, endPoint y: 112, distance: 48.4
click at [63, 116] on span "Branches" at bounding box center [141, 127] width 180 height 24
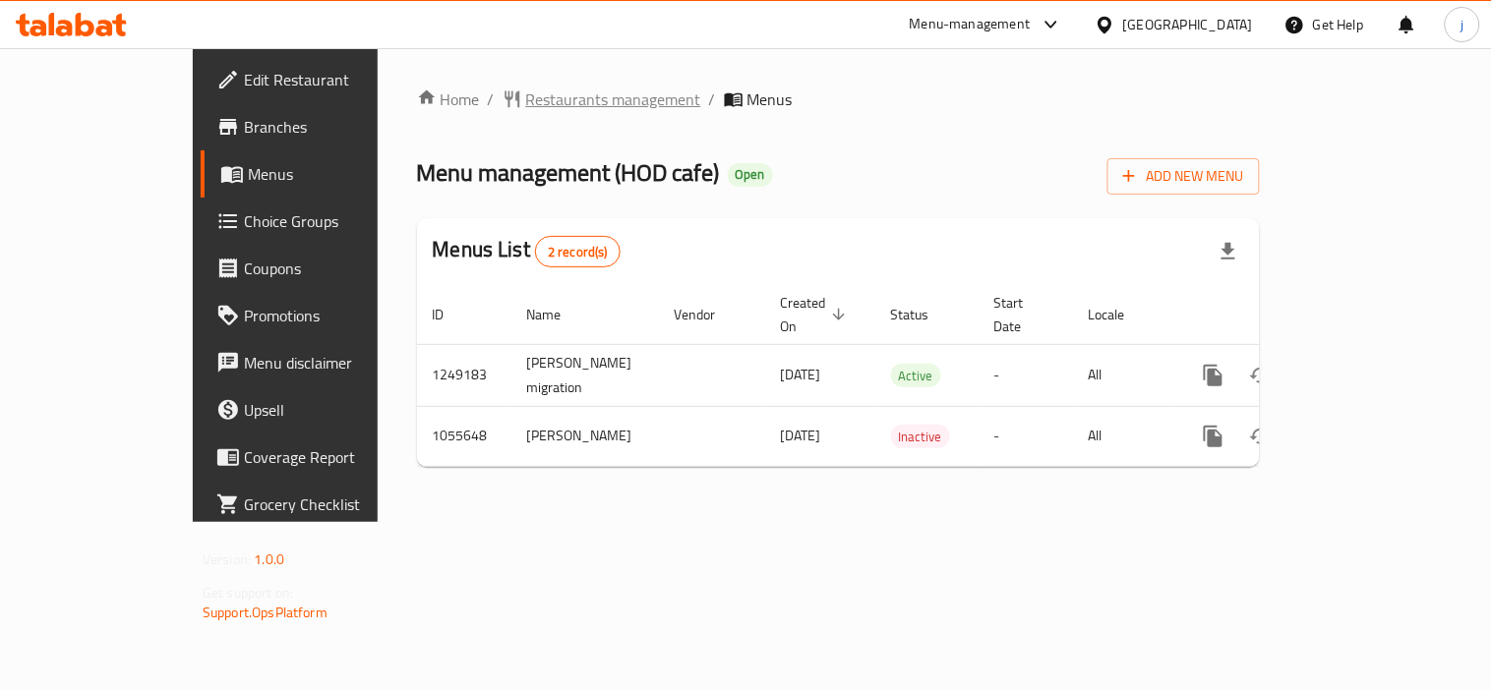
click at [526, 88] on span "Restaurants management" at bounding box center [613, 100] width 175 height 24
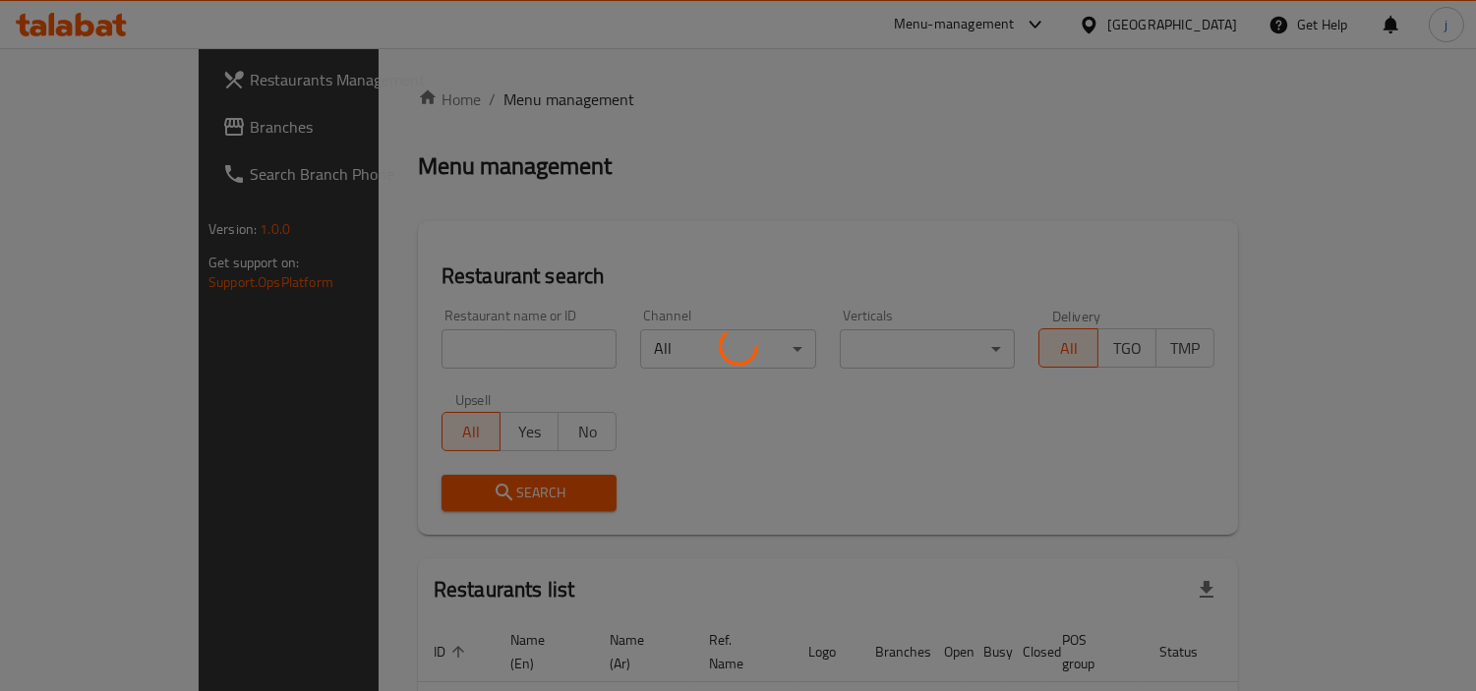
click at [140, 113] on div at bounding box center [738, 345] width 1476 height 691
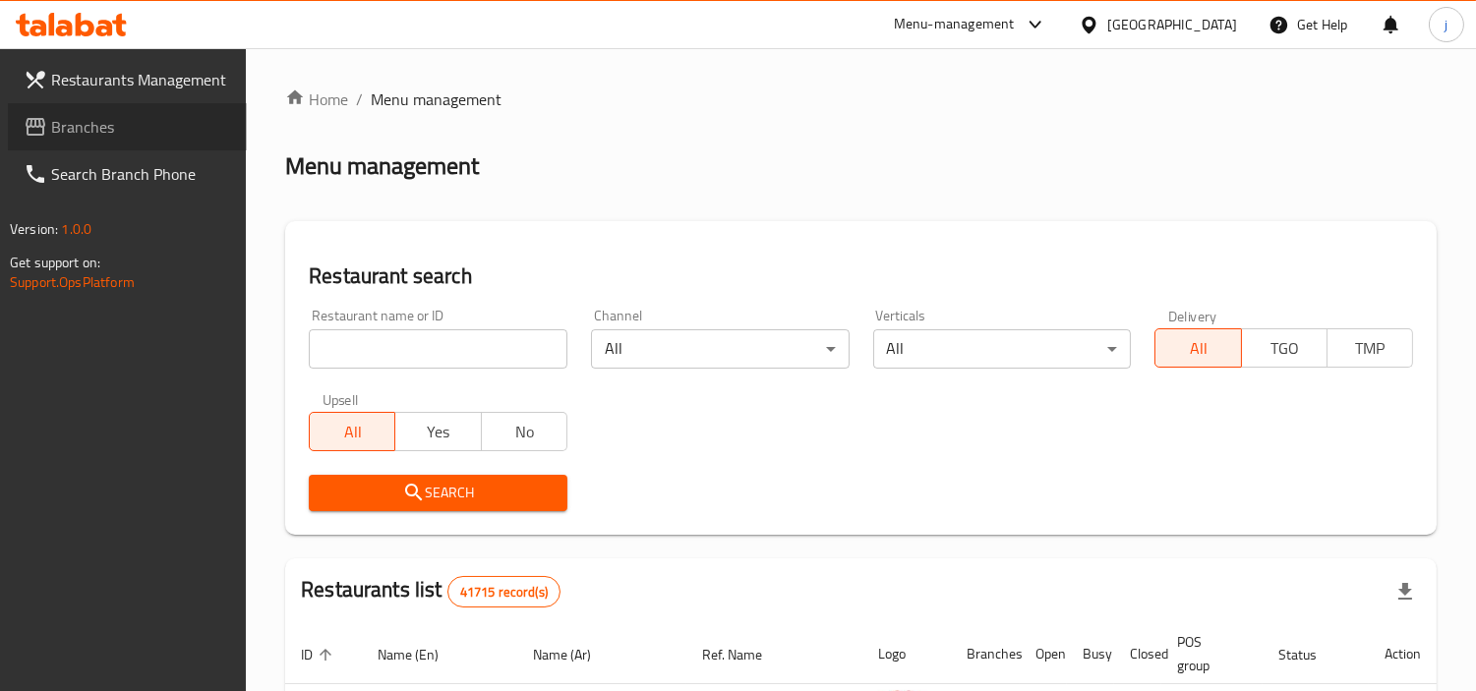
click at [89, 124] on span "Branches" at bounding box center [141, 127] width 180 height 24
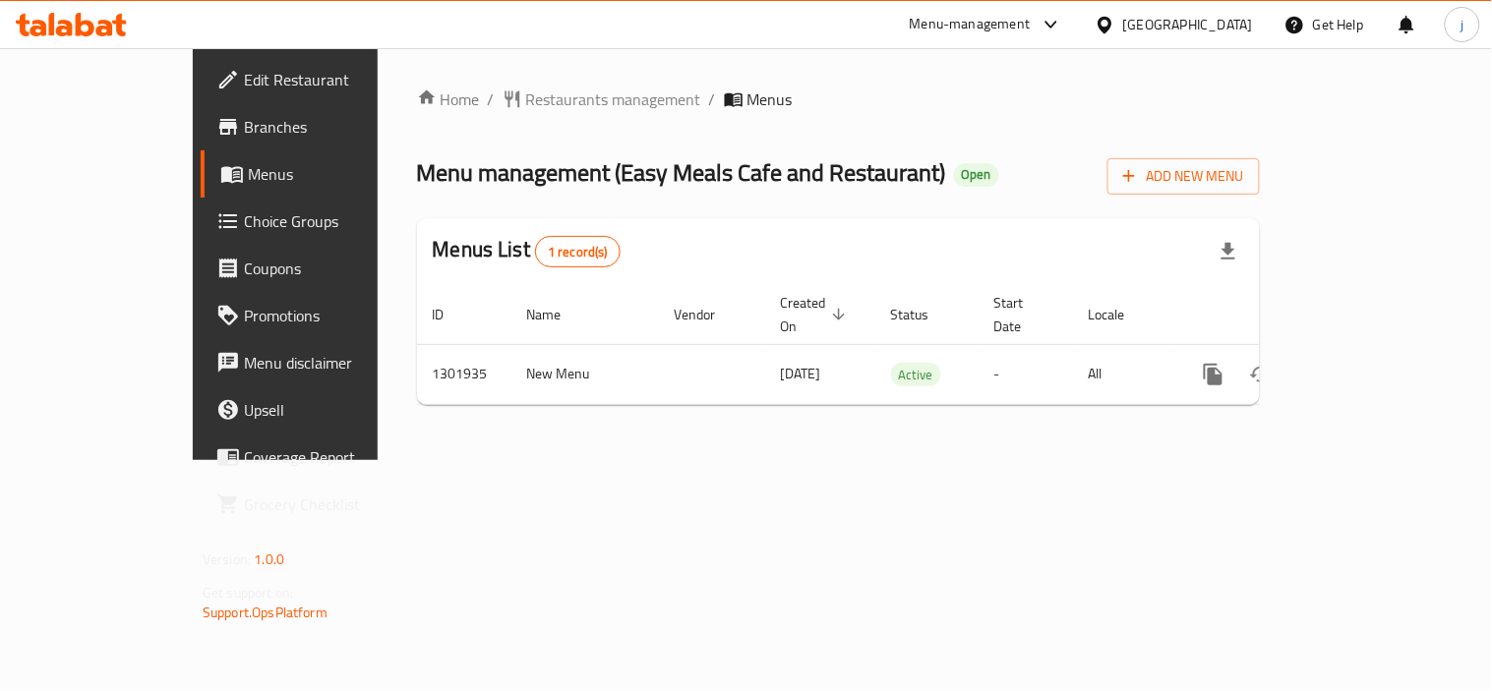
click at [1100, 18] on icon at bounding box center [1105, 25] width 21 height 21
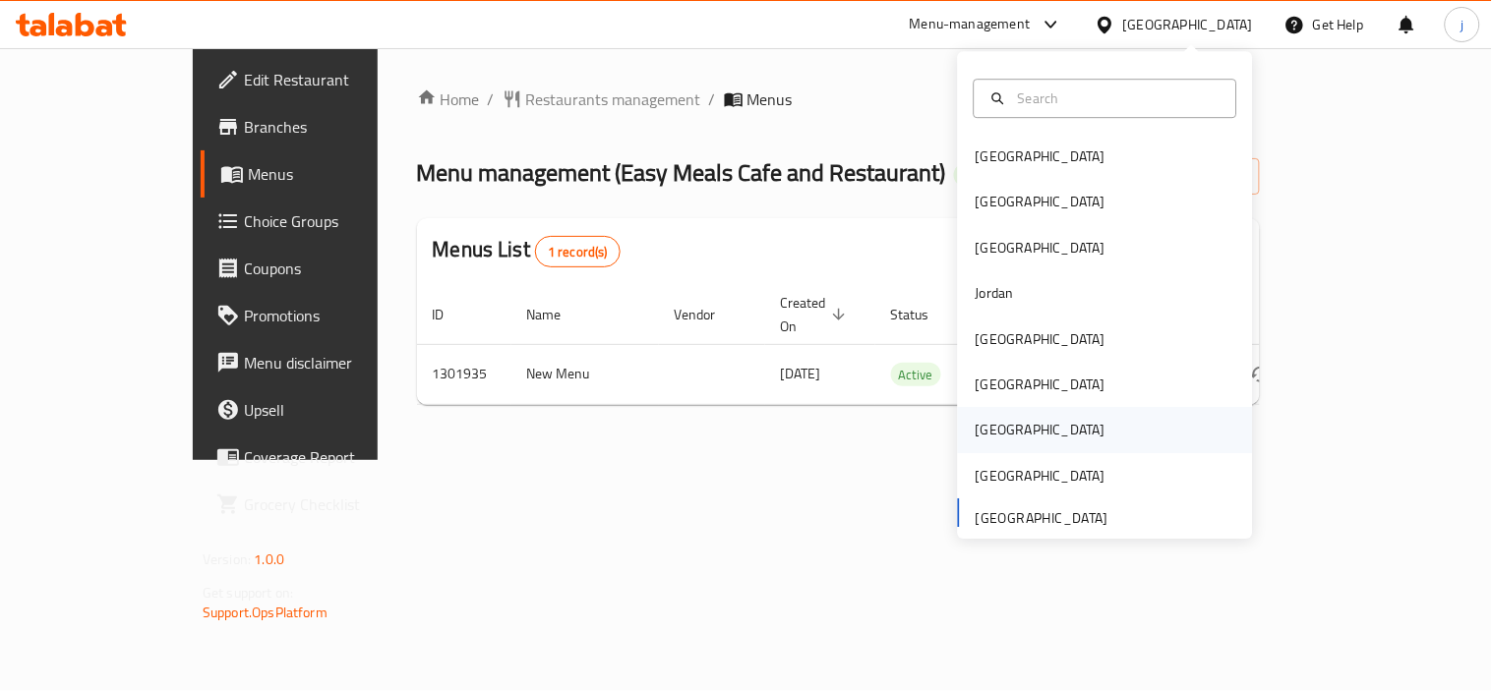
click at [976, 420] on div "[GEOGRAPHIC_DATA]" at bounding box center [1041, 431] width 130 height 22
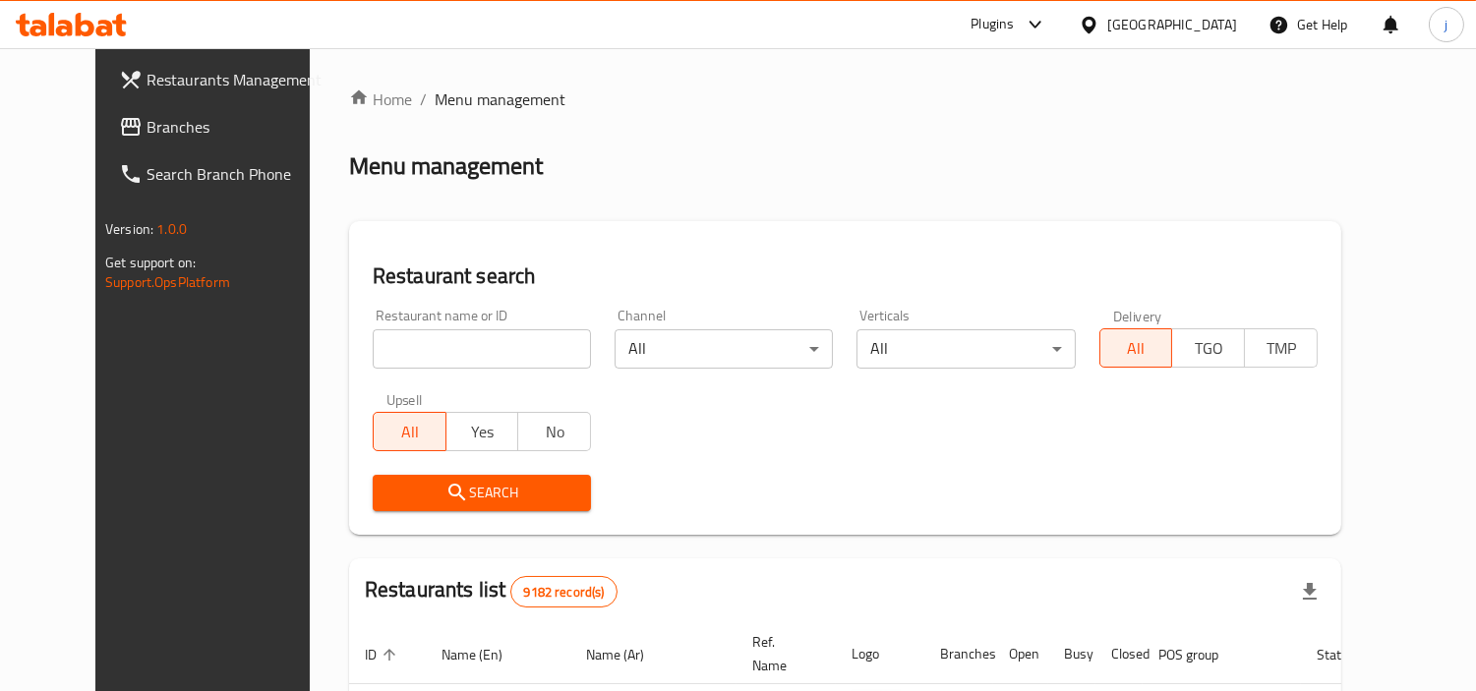
drag, startPoint x: 143, startPoint y: 129, endPoint x: 6, endPoint y: 129, distance: 136.7
click at [147, 129] on span "Branches" at bounding box center [237, 127] width 180 height 24
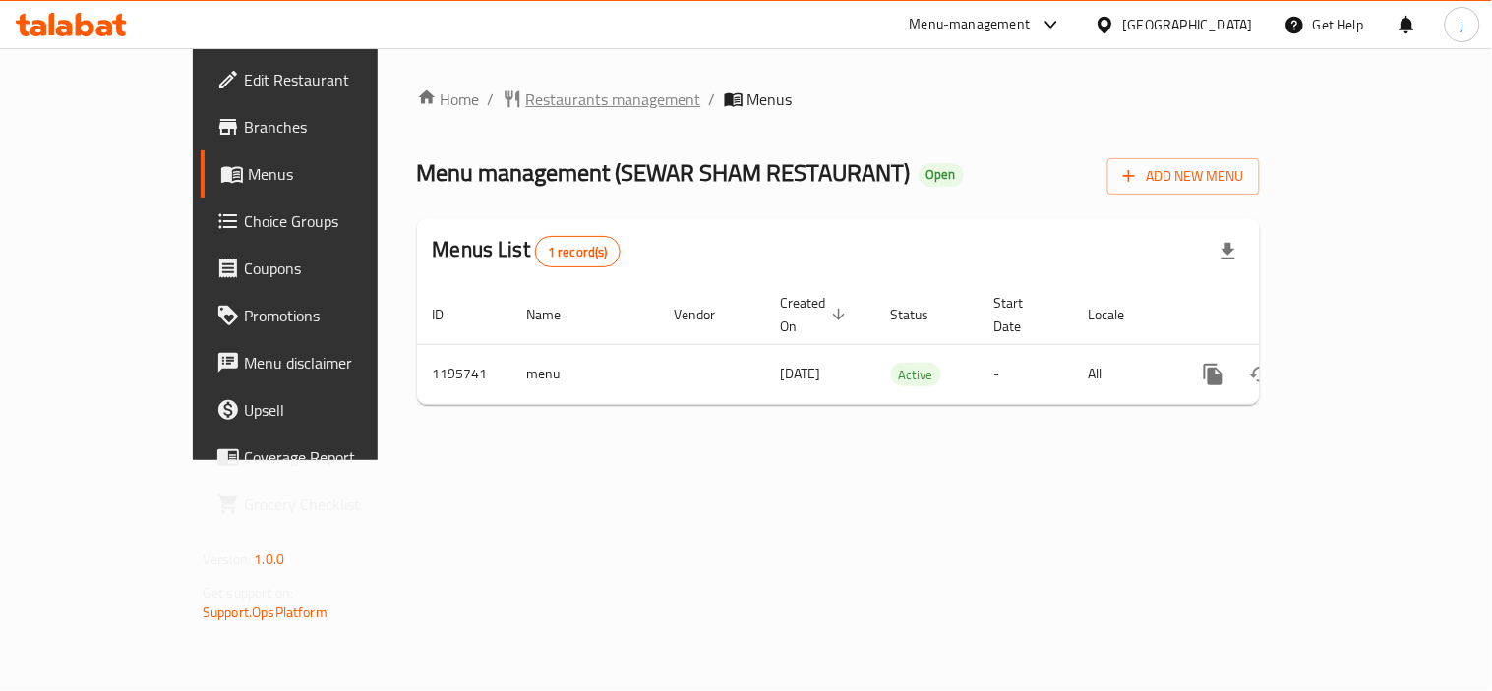
click at [526, 94] on span "Restaurants management" at bounding box center [613, 100] width 175 height 24
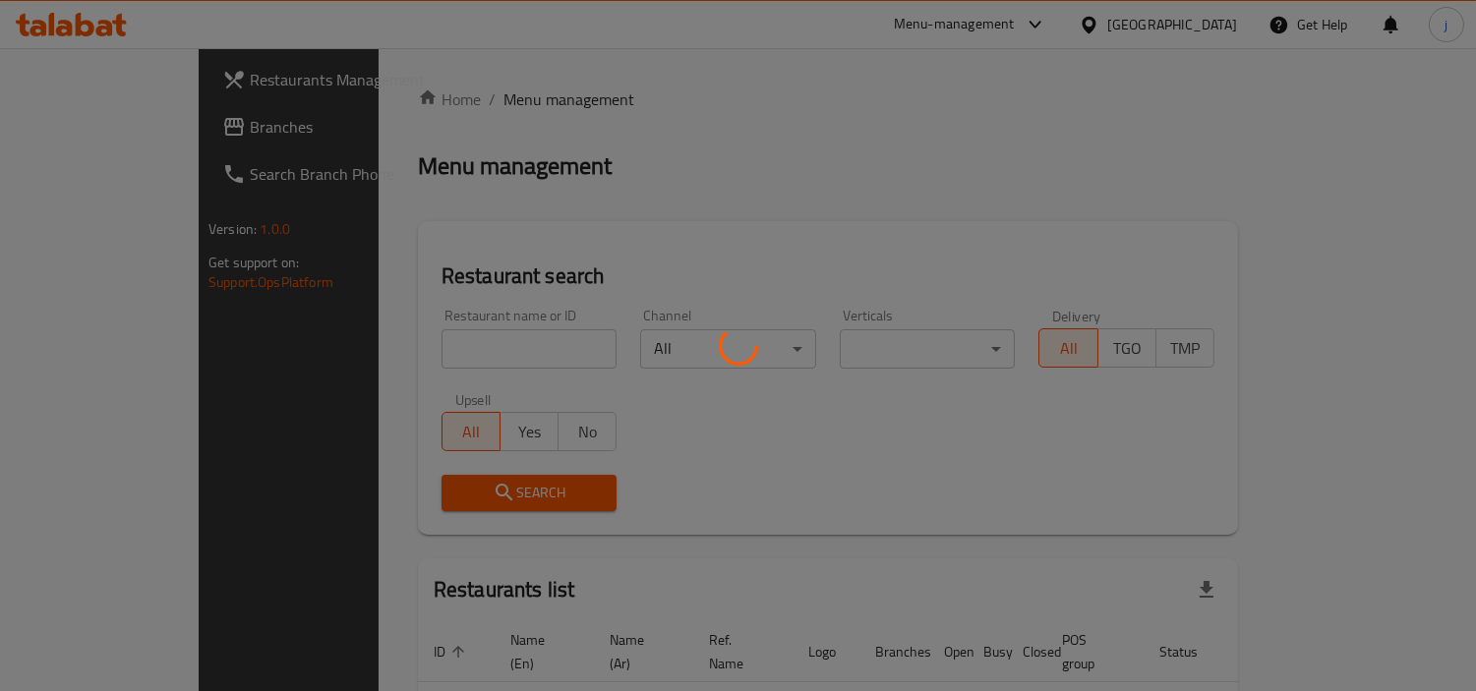
click at [113, 134] on div at bounding box center [738, 345] width 1476 height 691
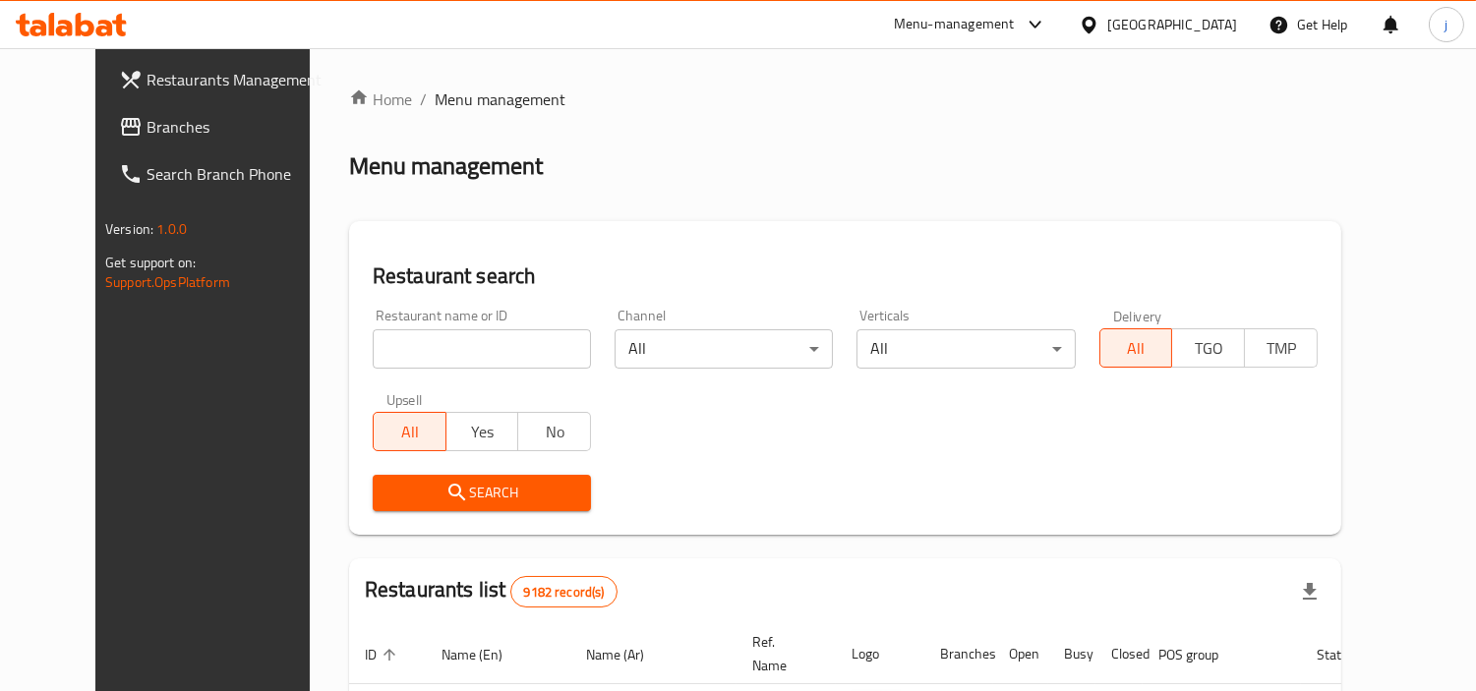
drag, startPoint x: 113, startPoint y: 134, endPoint x: 61, endPoint y: 132, distance: 52.2
click at [147, 134] on span "Branches" at bounding box center [237, 127] width 180 height 24
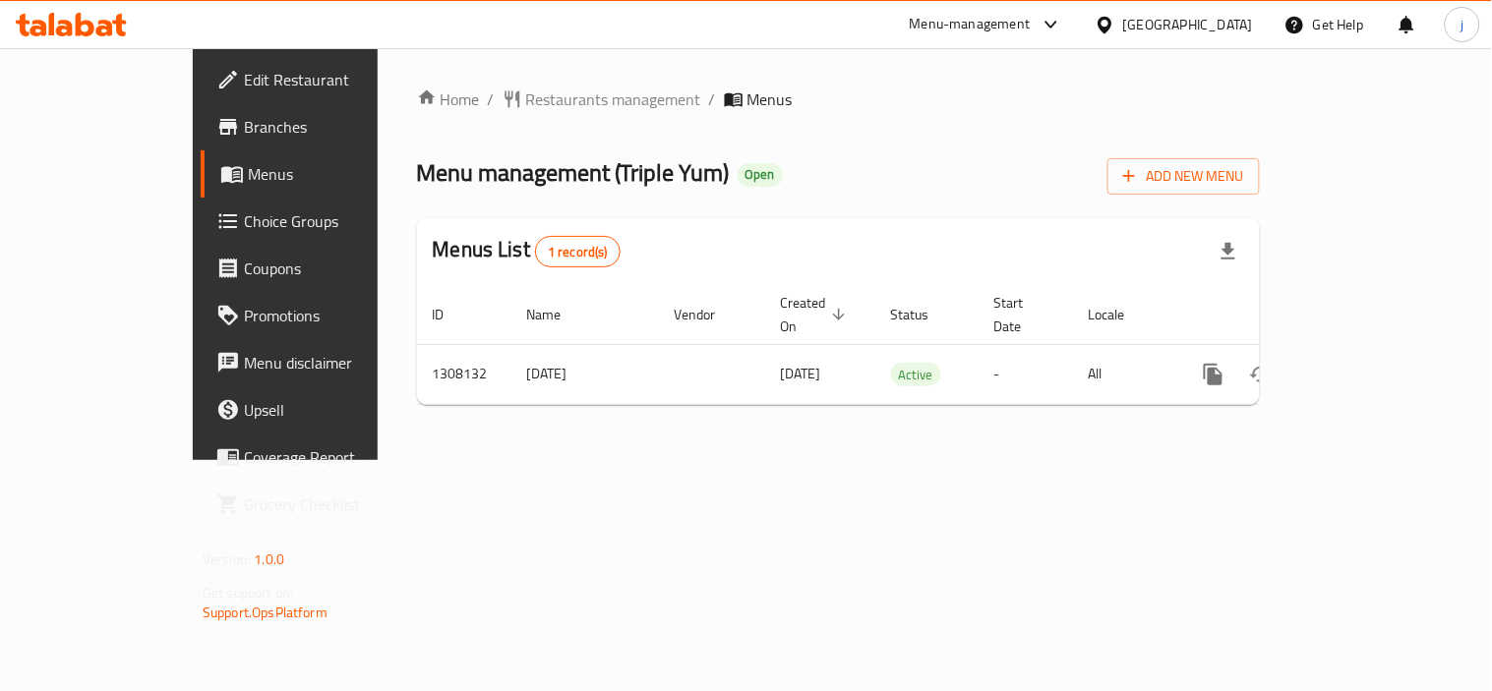
click at [1230, 16] on div "[GEOGRAPHIC_DATA]" at bounding box center [1188, 25] width 130 height 22
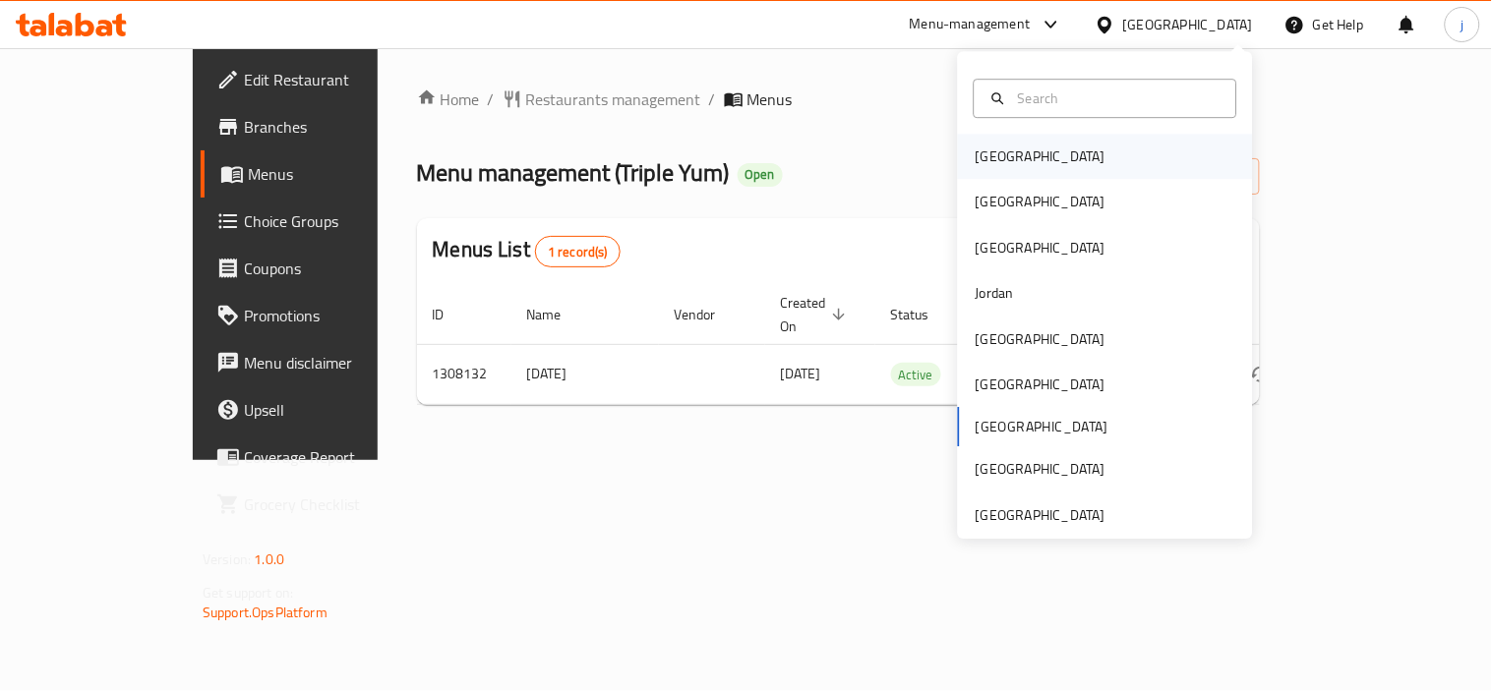
click at [986, 158] on div "Bahrain" at bounding box center [1041, 157] width 130 height 22
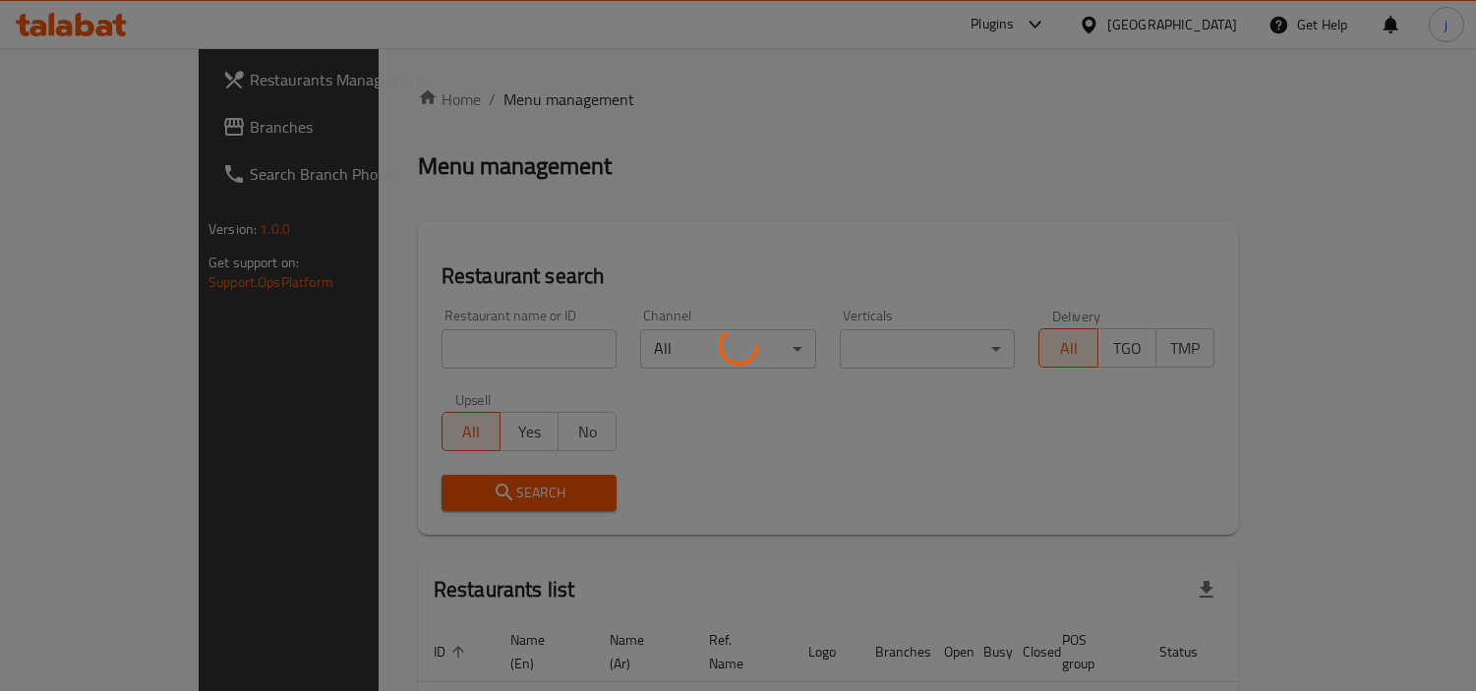
click at [96, 122] on div at bounding box center [738, 345] width 1476 height 691
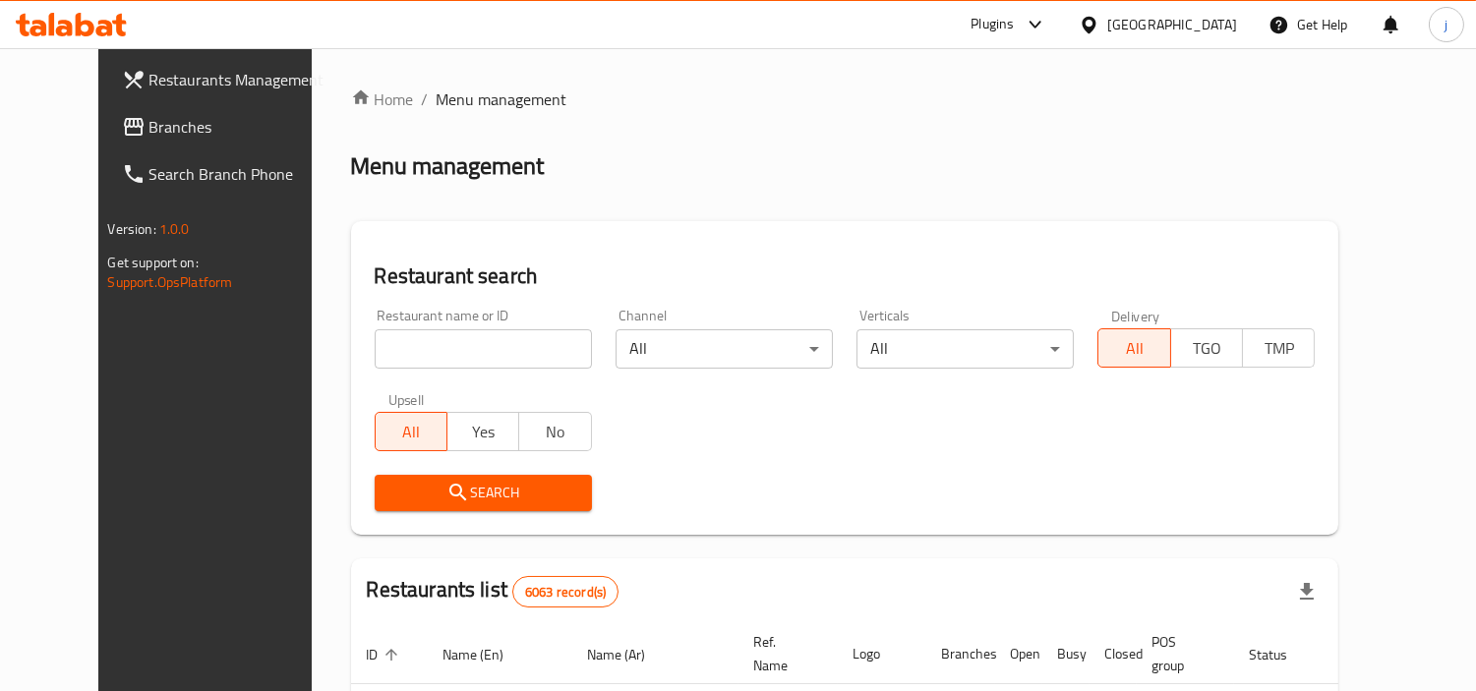
drag, startPoint x: 96, startPoint y: 122, endPoint x: 14, endPoint y: 146, distance: 85.9
click at [149, 122] on span "Branches" at bounding box center [239, 127] width 180 height 24
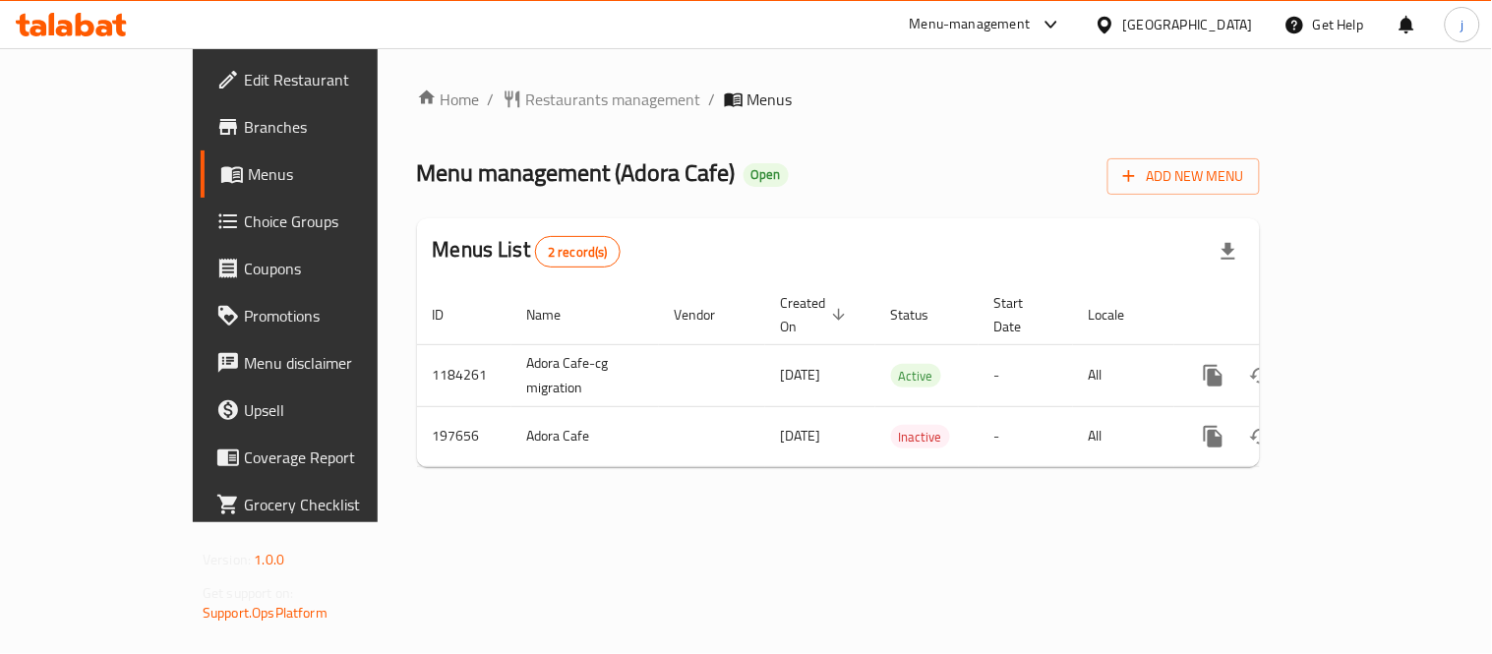
click at [1215, 14] on div "Bahrain" at bounding box center [1188, 25] width 130 height 22
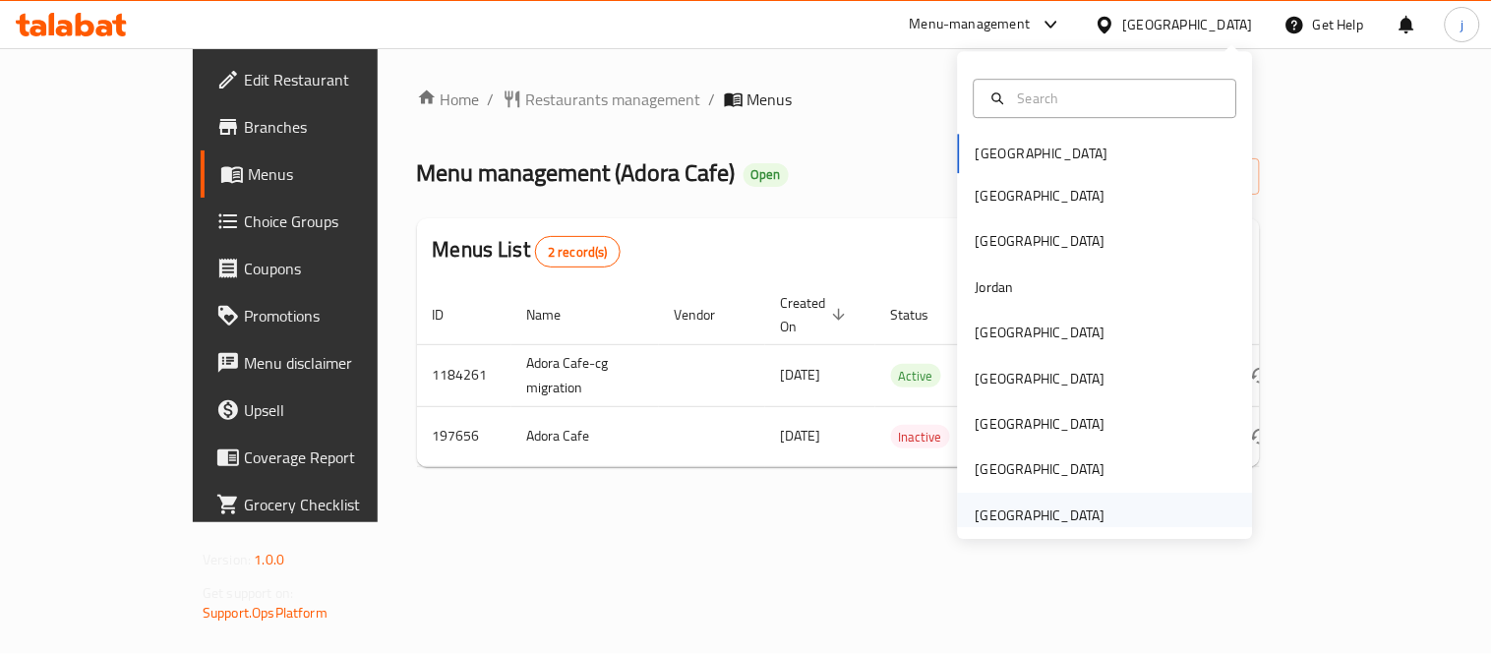
click at [1066, 515] on div "[GEOGRAPHIC_DATA]" at bounding box center [1041, 516] width 130 height 22
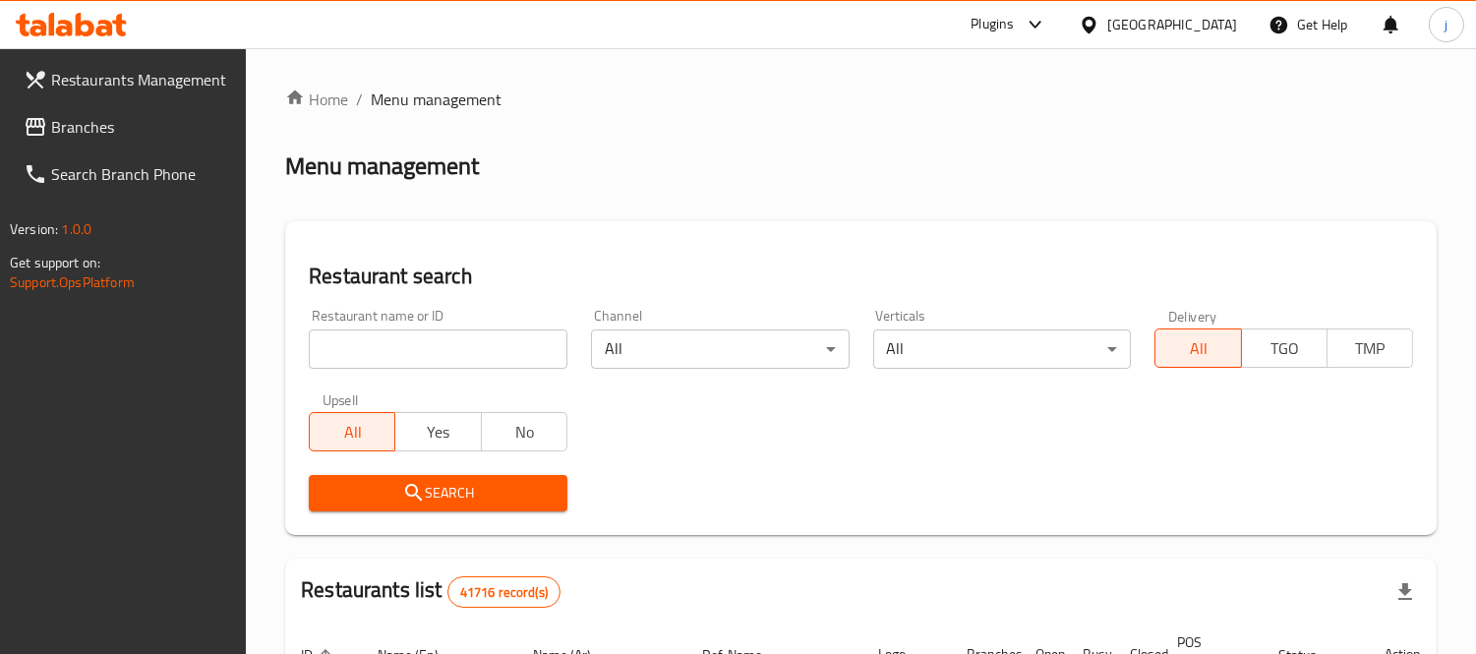
click at [153, 133] on span "Branches" at bounding box center [141, 127] width 180 height 24
